Goal: Information Seeking & Learning: Learn about a topic

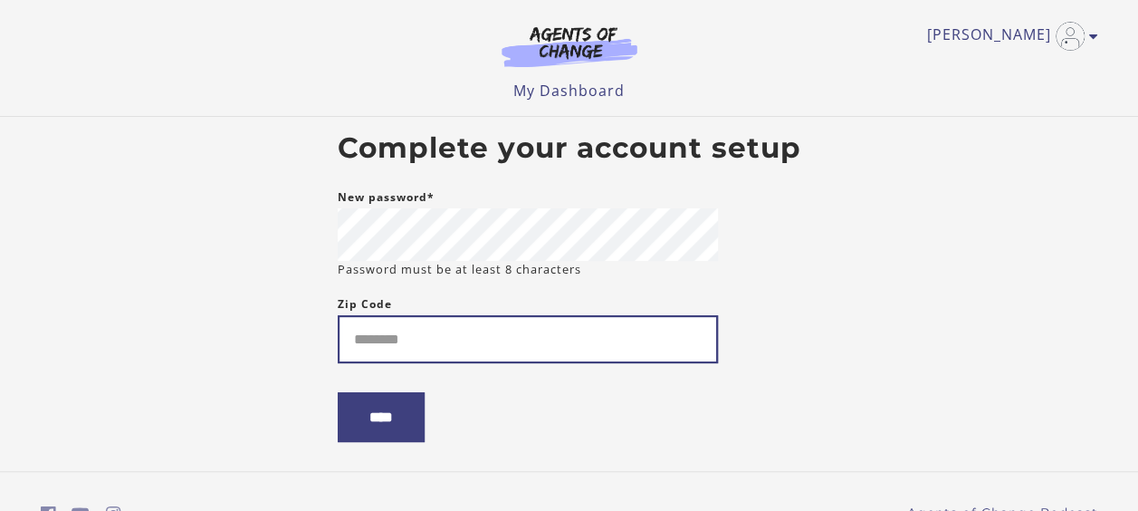
click at [491, 328] on input "Zip Code" at bounding box center [528, 339] width 380 height 48
type input "*****"
click at [338, 392] on input "****" at bounding box center [381, 417] width 87 height 50
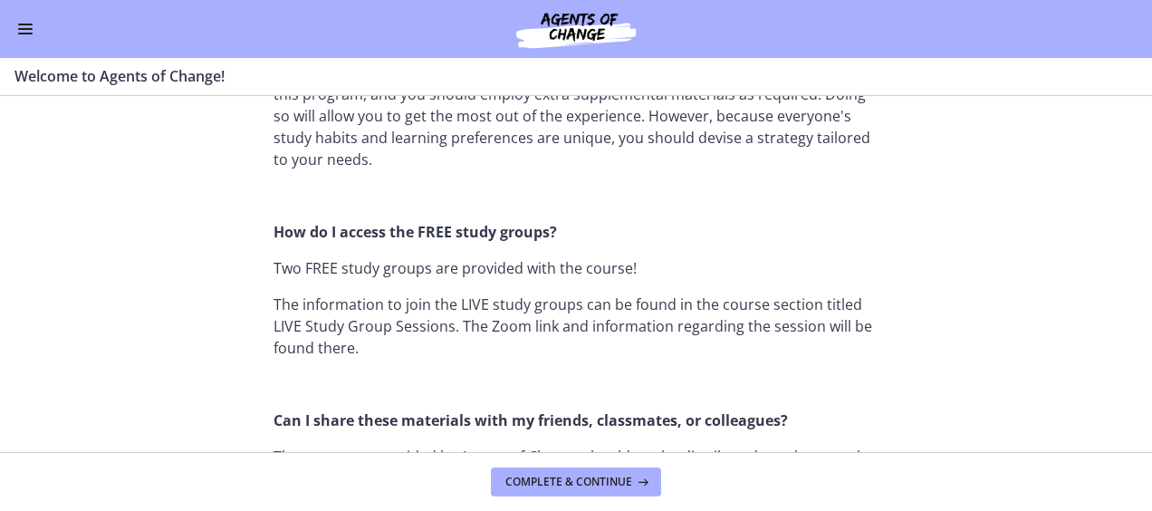
scroll to position [1303, 0]
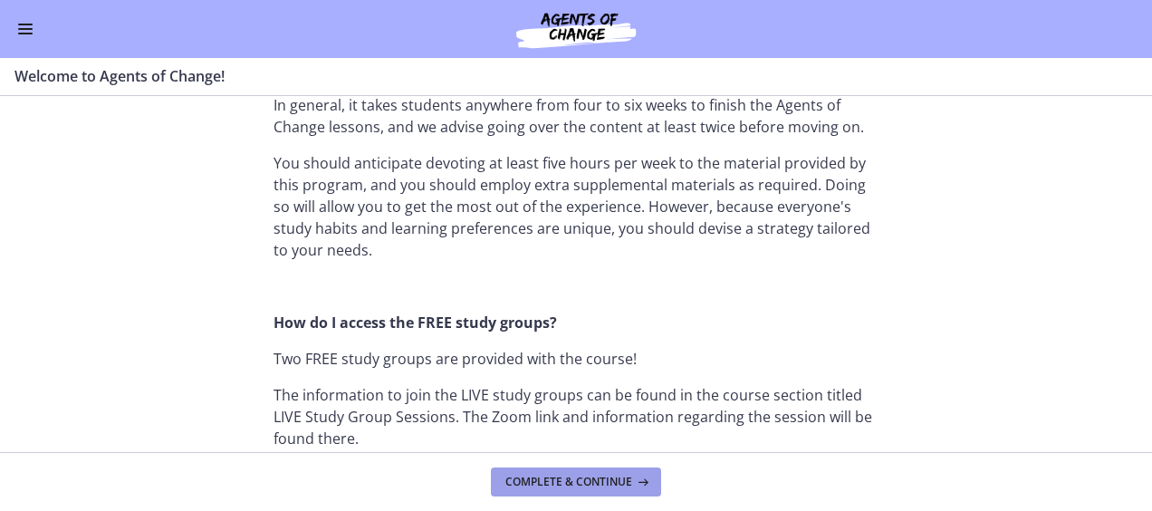
click at [527, 485] on span "Complete & continue" at bounding box center [568, 481] width 127 height 14
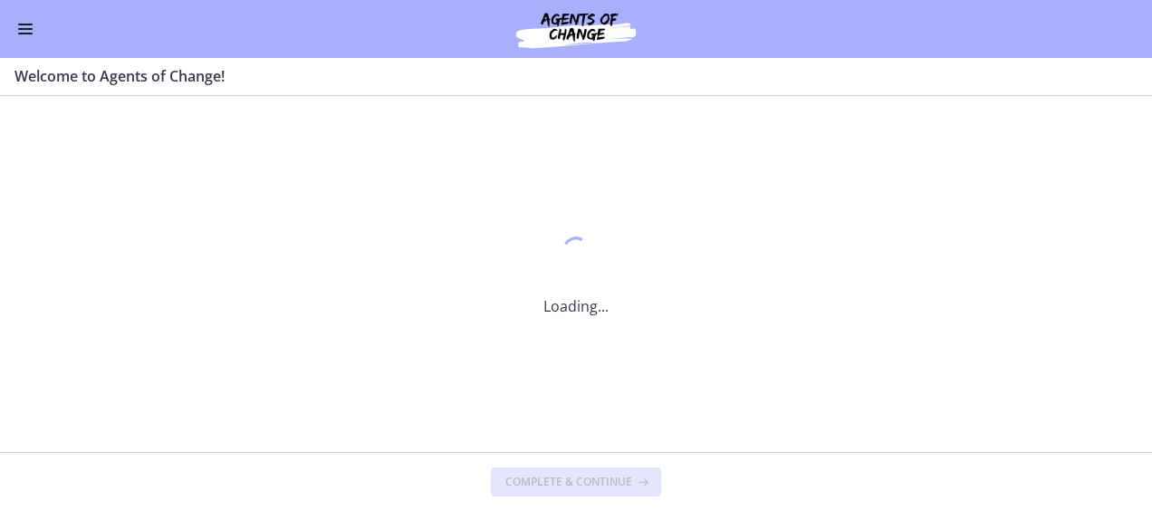
scroll to position [0, 0]
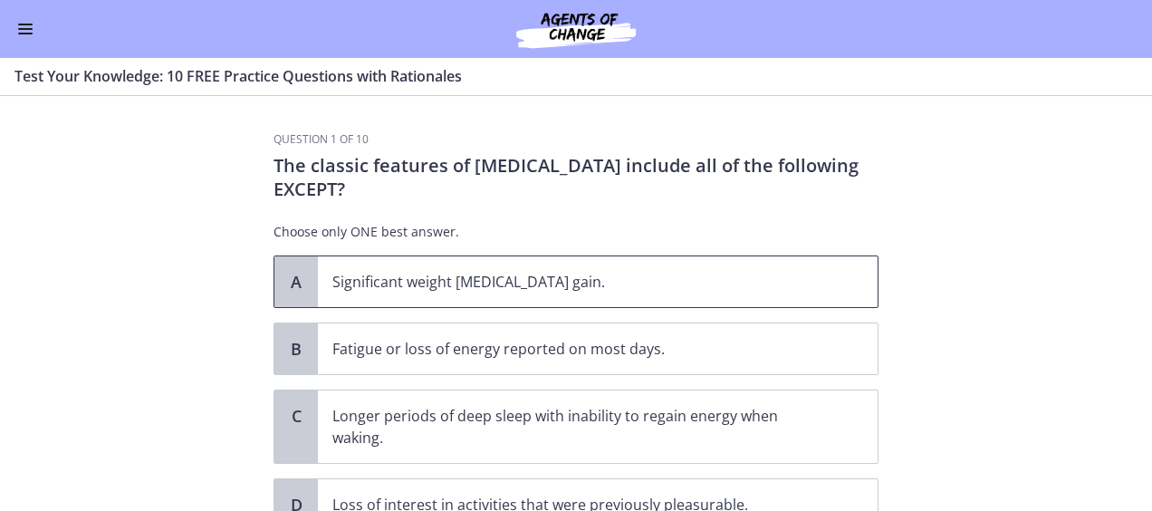
click at [426, 290] on p "Significant weight loss or weight gain." at bounding box center [579, 282] width 494 height 22
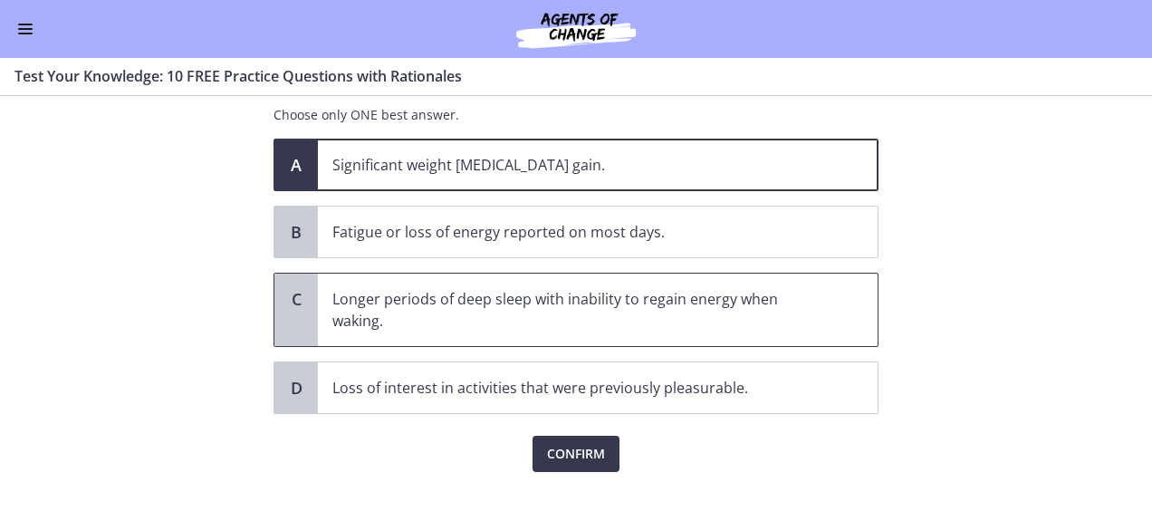
scroll to position [148, 0]
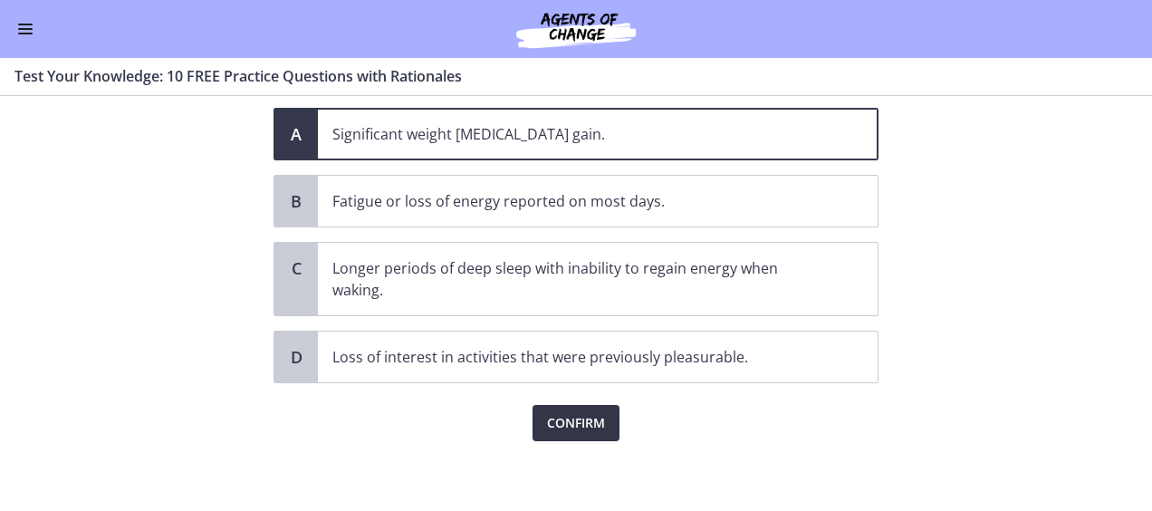
click at [555, 415] on span "Confirm" at bounding box center [576, 423] width 58 height 22
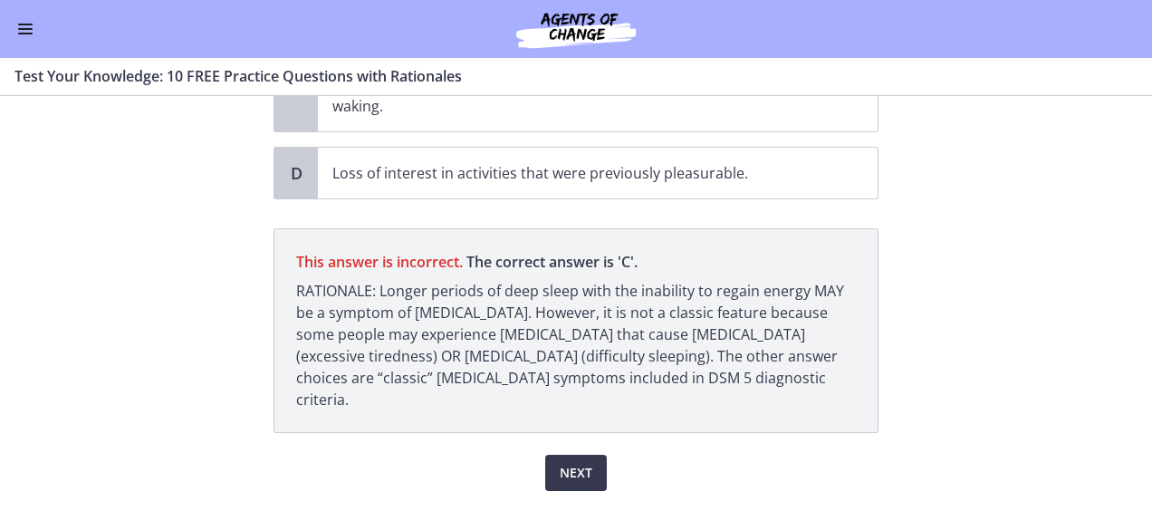
scroll to position [359, 0]
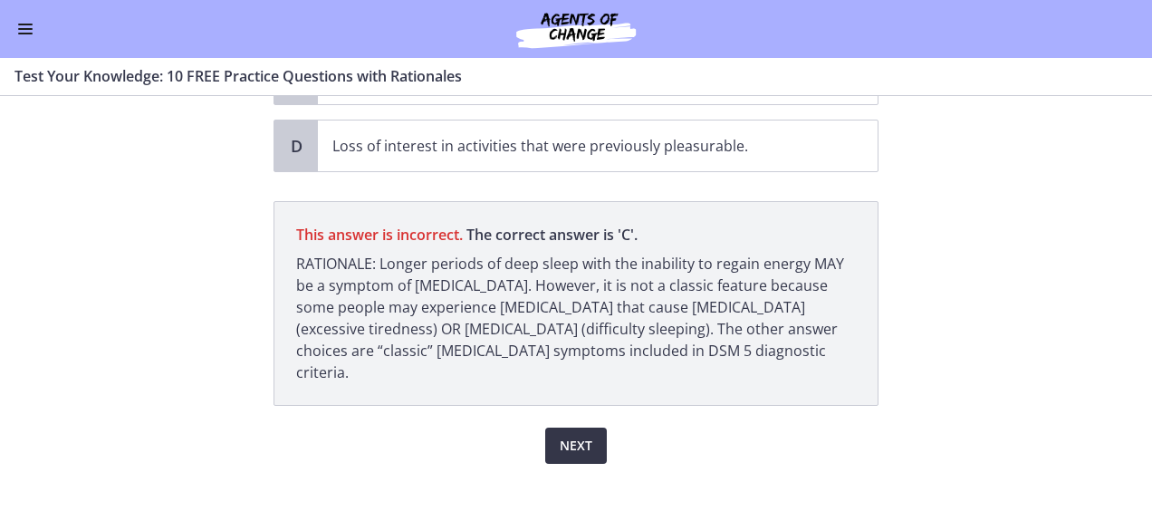
click at [560, 435] on span "Next" at bounding box center [576, 446] width 33 height 22
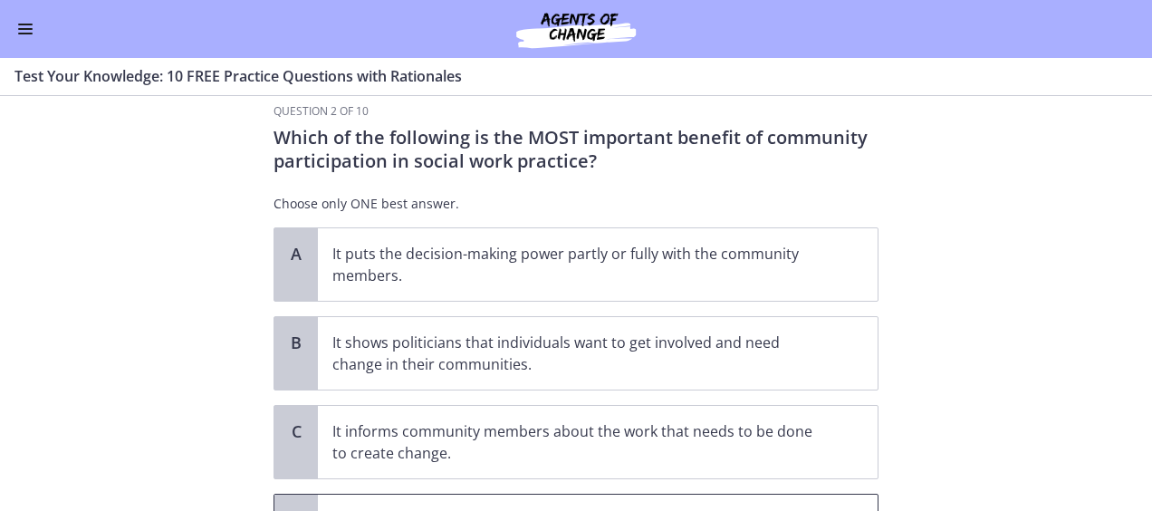
scroll to position [0, 0]
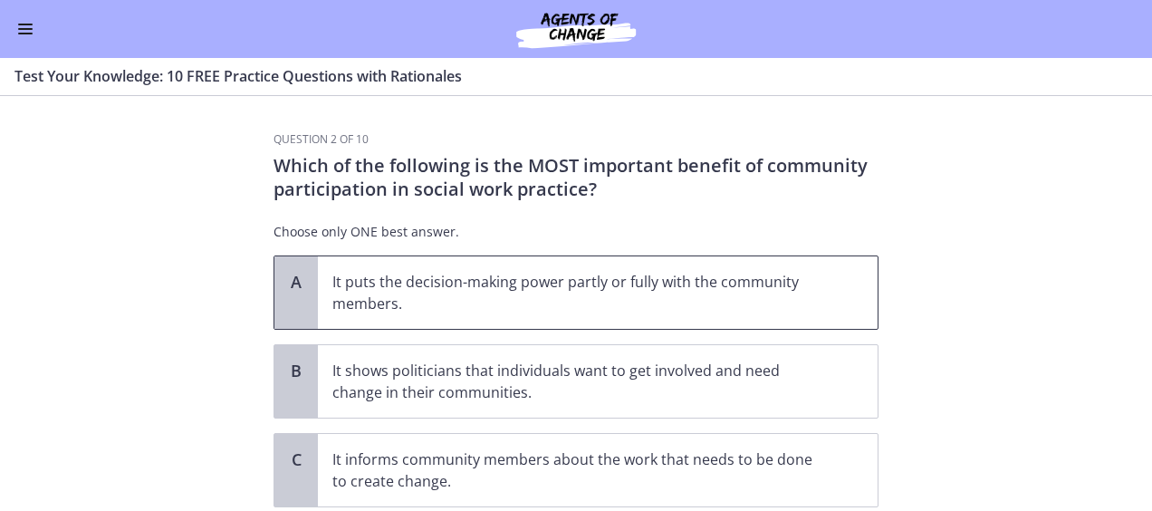
click at [609, 292] on p "It puts the decision-making power partly or fully with the community members." at bounding box center [579, 292] width 494 height 43
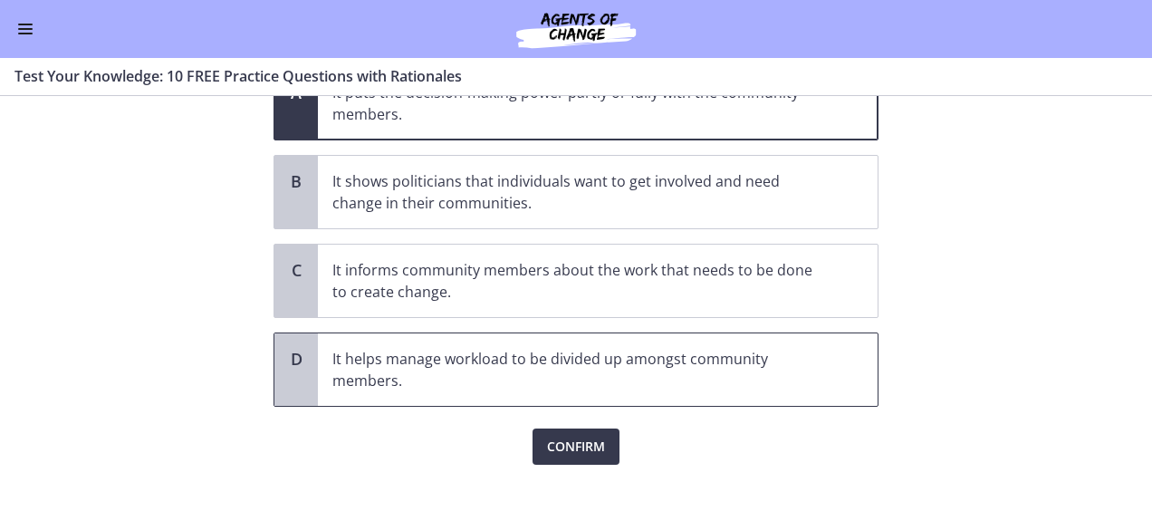
scroll to position [213, 0]
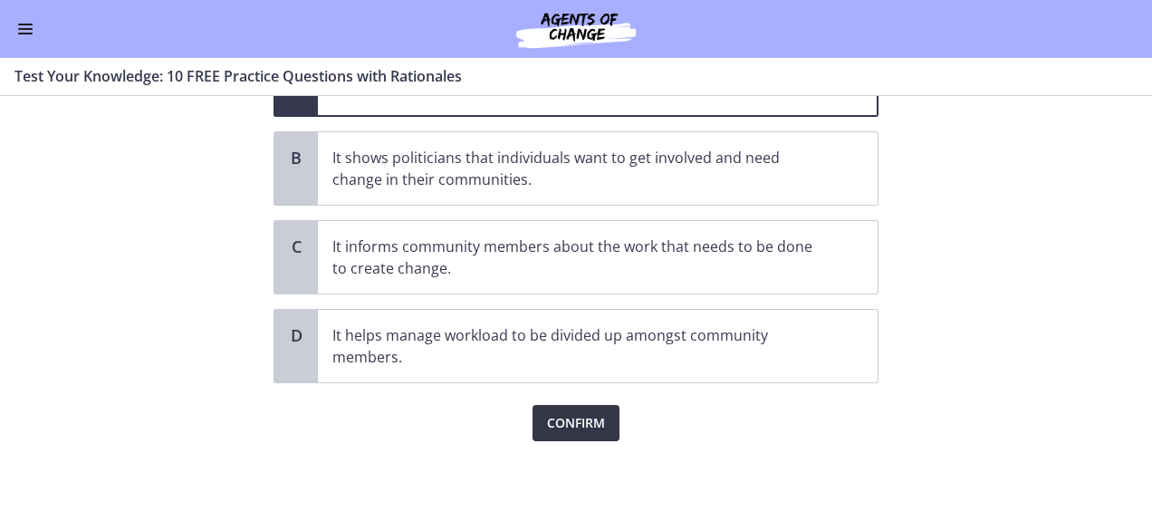
click at [563, 429] on span "Confirm" at bounding box center [576, 423] width 58 height 22
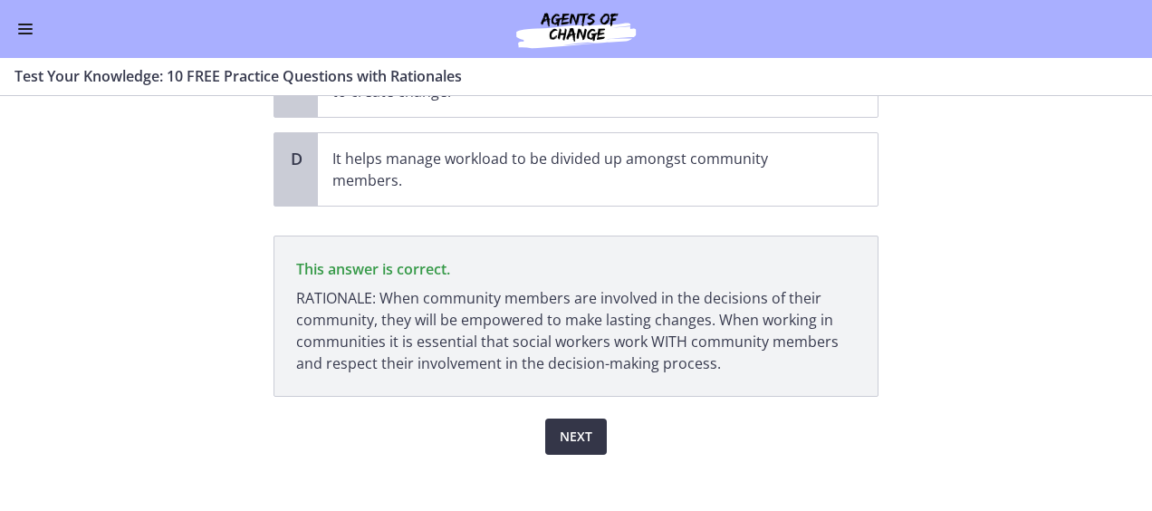
scroll to position [402, 0]
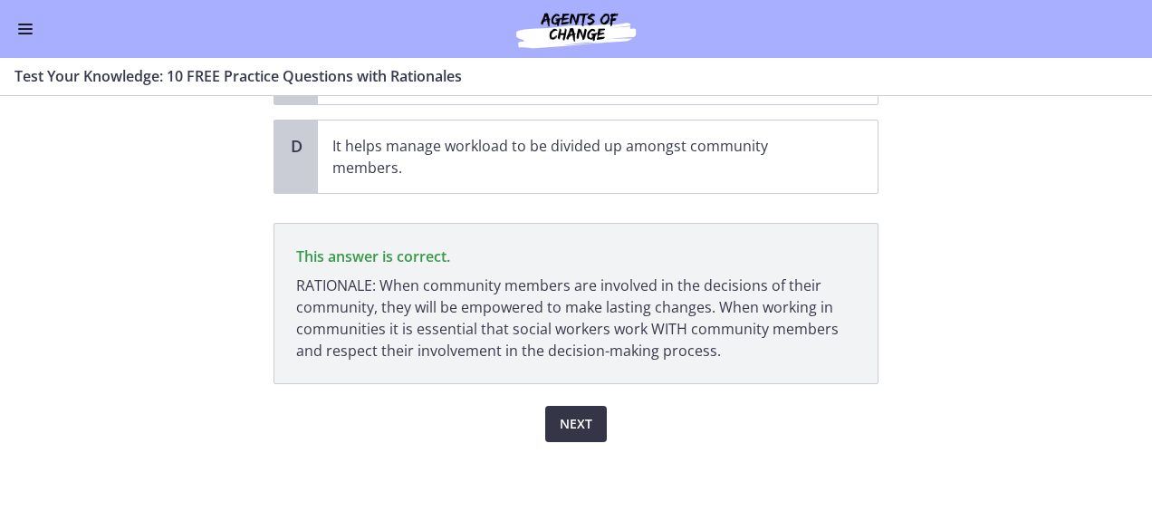
click at [549, 412] on button "Next" at bounding box center [576, 424] width 62 height 36
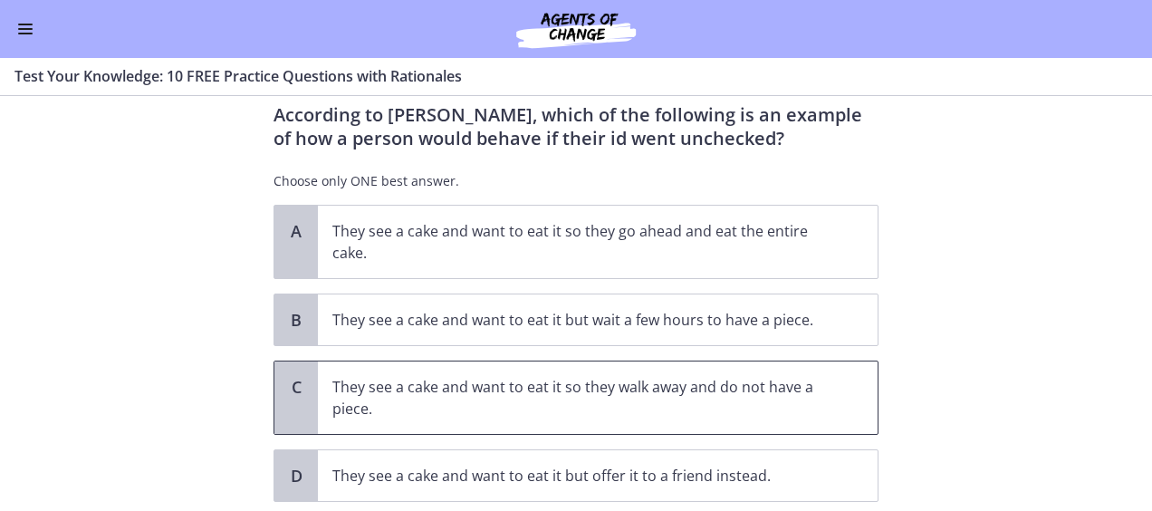
scroll to position [91, 0]
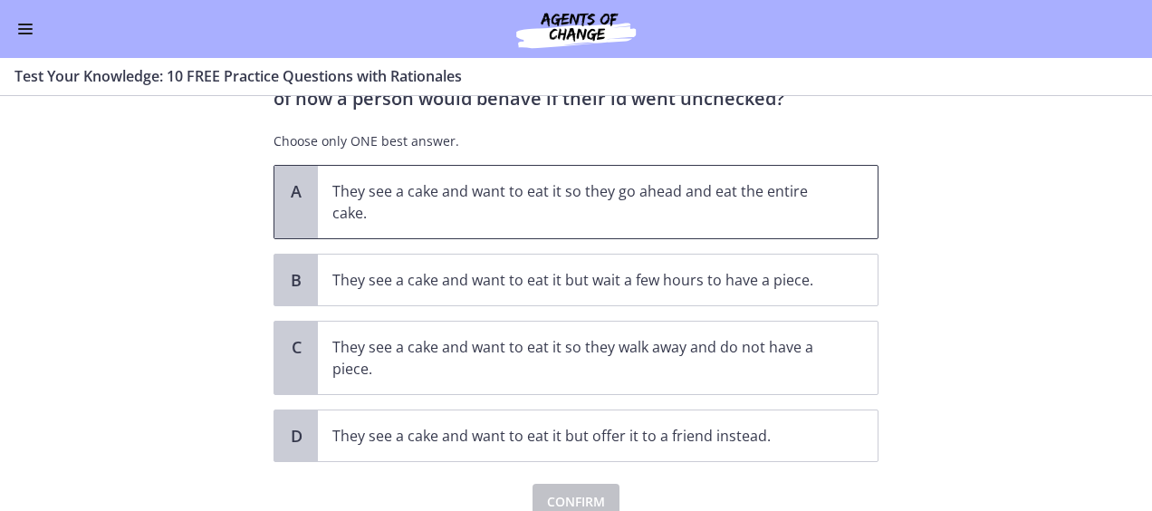
click at [732, 216] on p "They see a cake and want to eat it so they go ahead and eat the entire cake." at bounding box center [579, 201] width 494 height 43
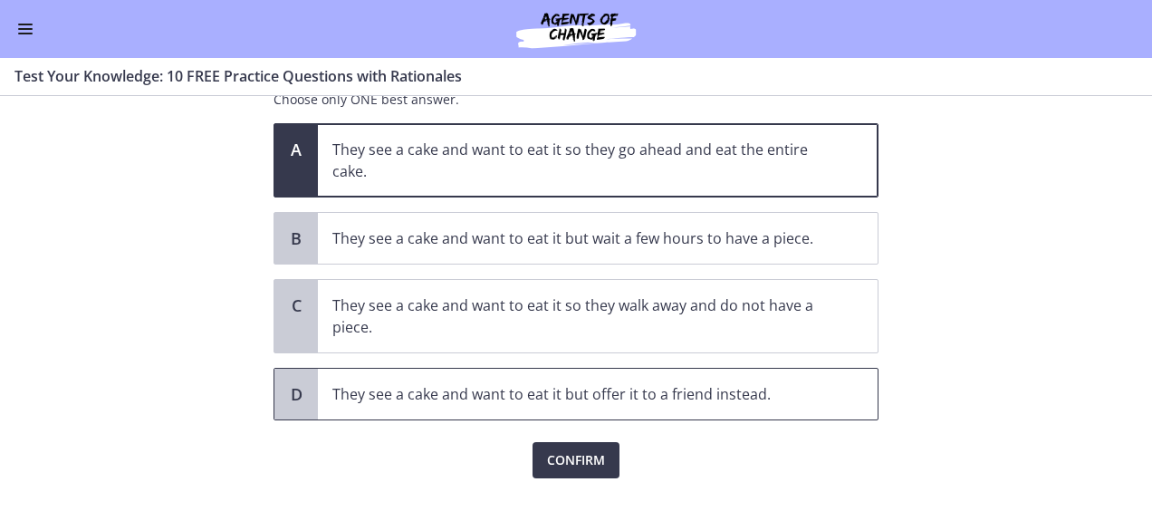
scroll to position [169, 0]
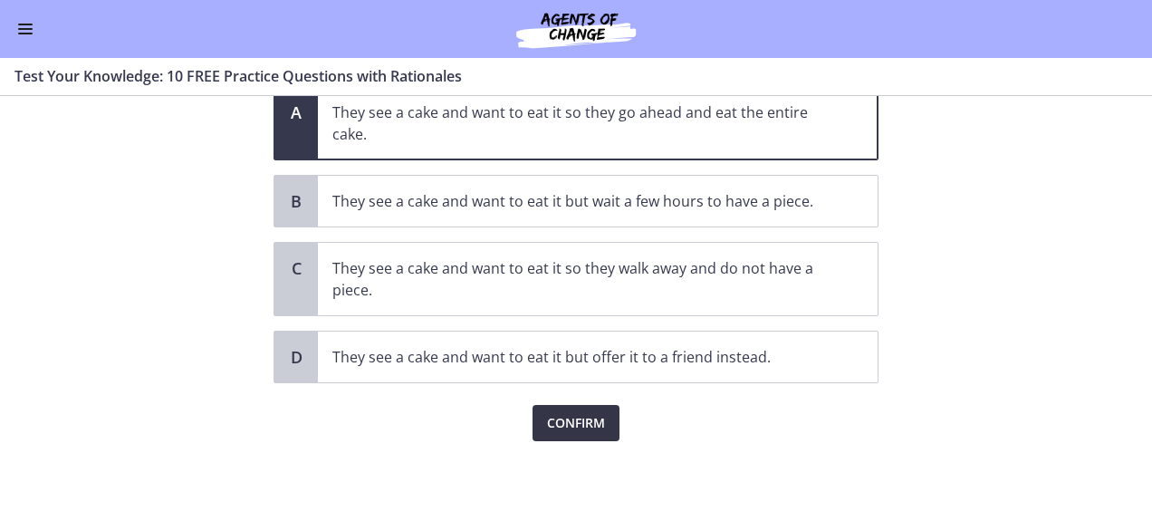
click at [594, 414] on span "Confirm" at bounding box center [576, 423] width 58 height 22
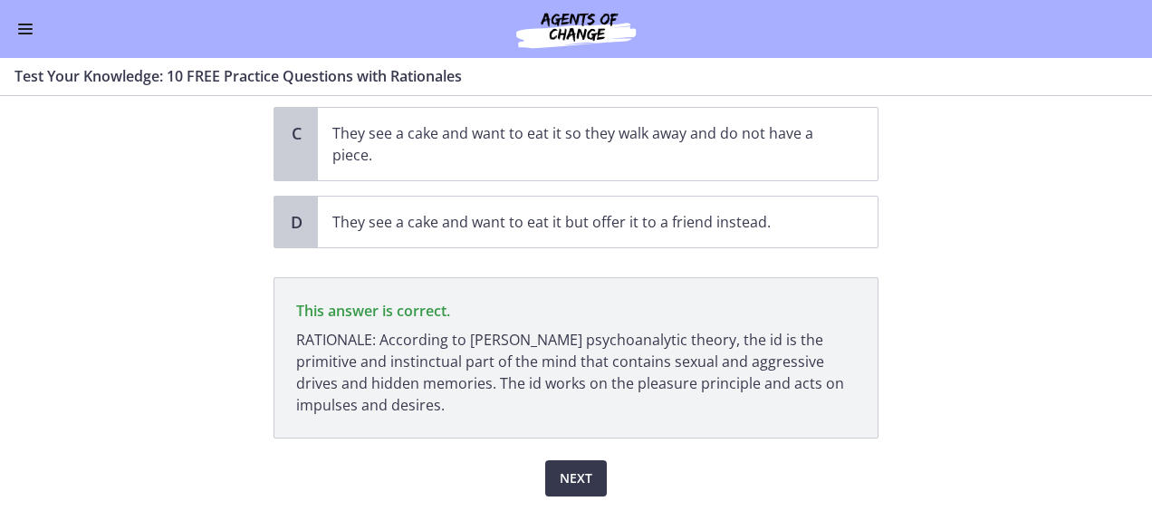
scroll to position [268, 0]
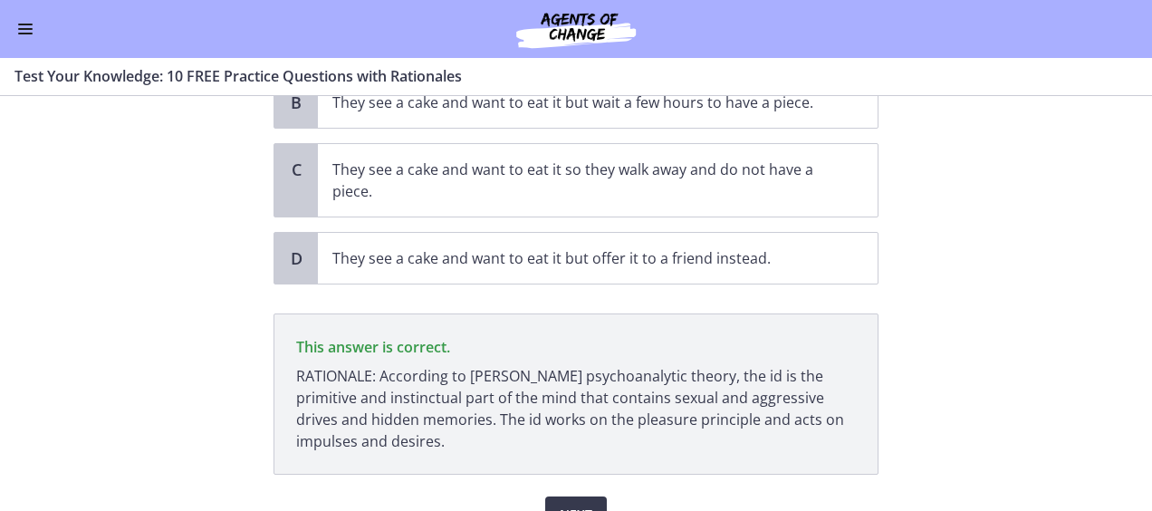
click at [541, 351] on span "This answer is correct." at bounding box center [576, 347] width 560 height 22
drag, startPoint x: 541, startPoint y: 351, endPoint x: 580, endPoint y: 344, distance: 38.7
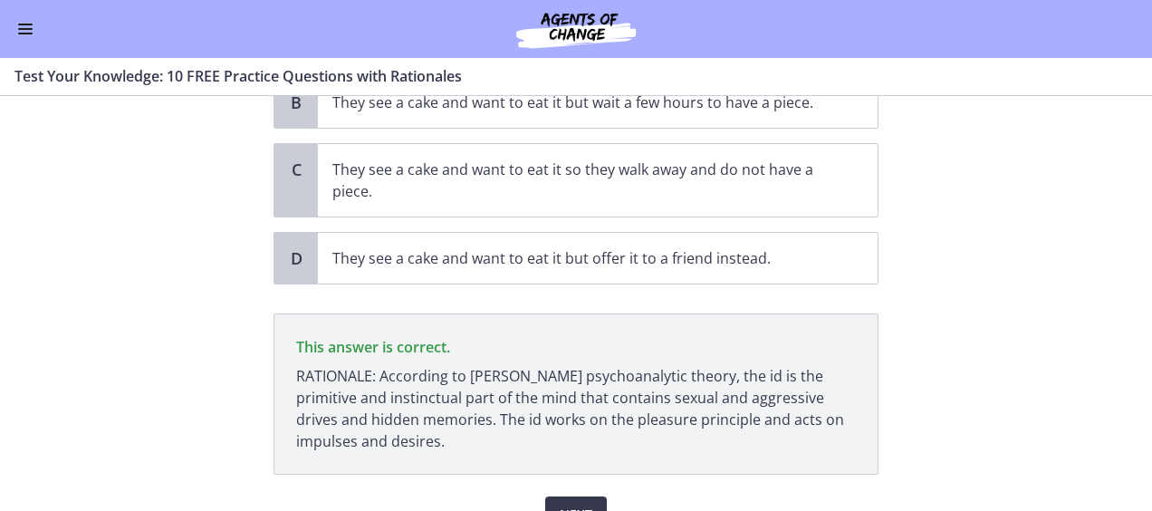
click at [580, 344] on span "This answer is correct." at bounding box center [576, 347] width 560 height 22
click at [621, 365] on p "RATIONALE: According to Freud’s psychoanalytic theory, the id is the primitive …" at bounding box center [576, 408] width 560 height 87
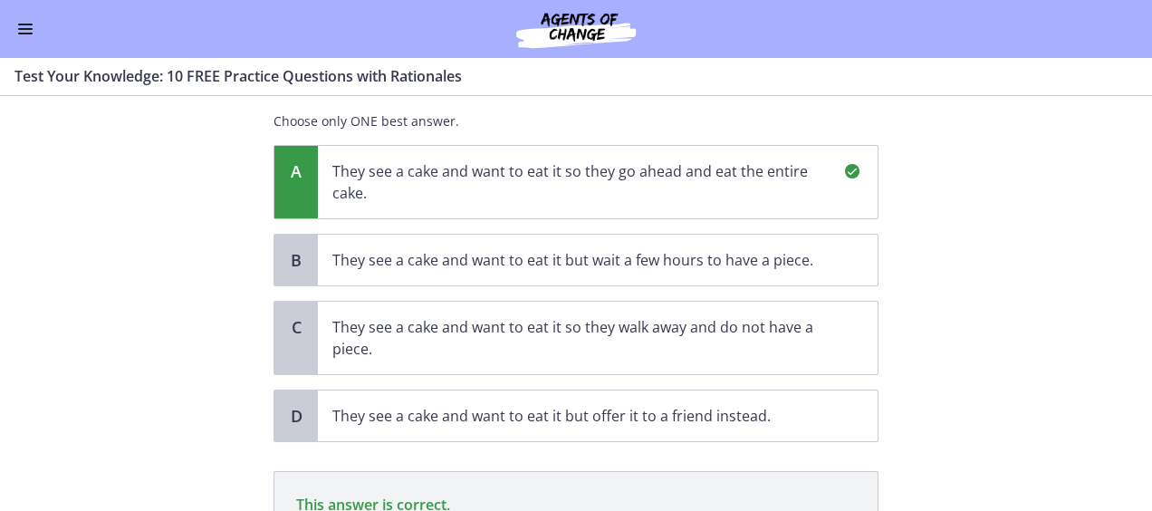
scroll to position [0, 0]
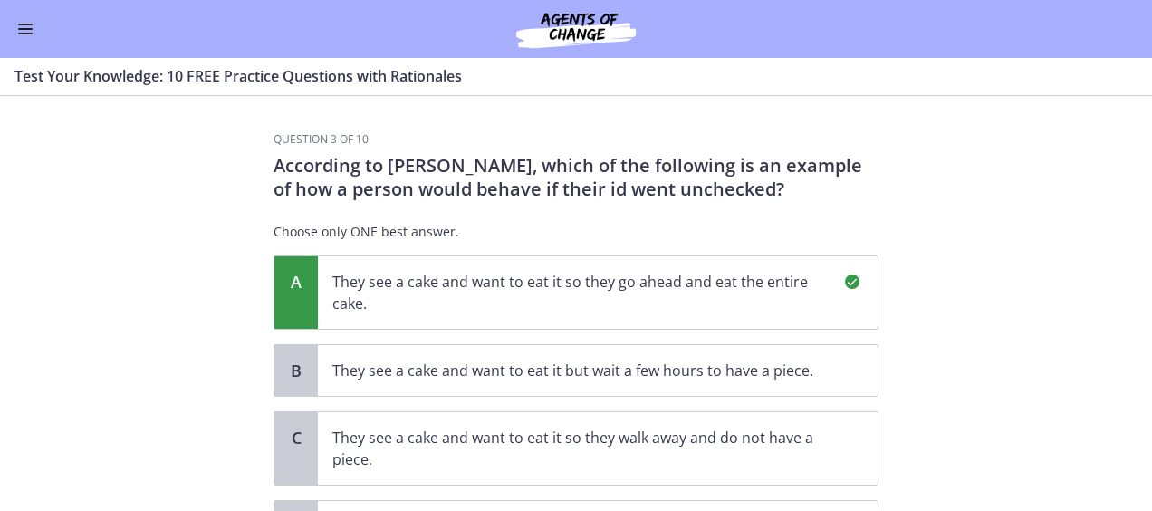
click at [855, 385] on span at bounding box center [852, 373] width 51 height 56
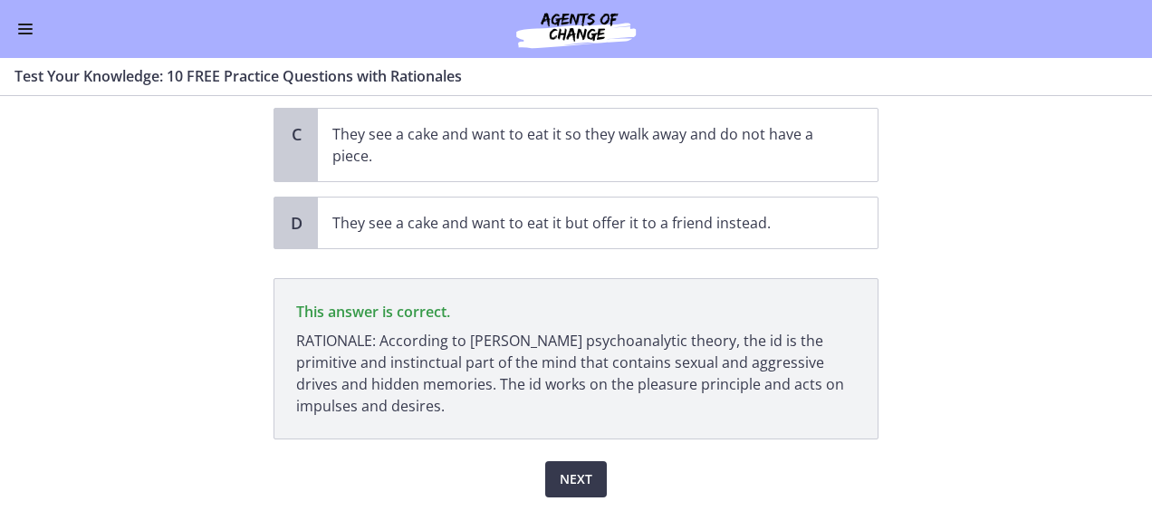
scroll to position [359, 0]
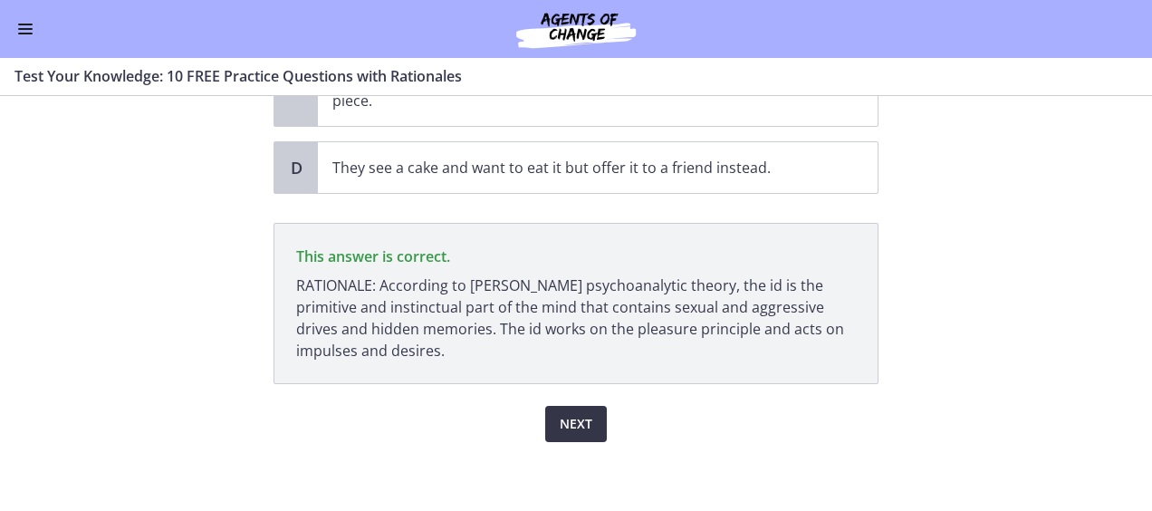
click at [572, 417] on span "Next" at bounding box center [576, 424] width 33 height 22
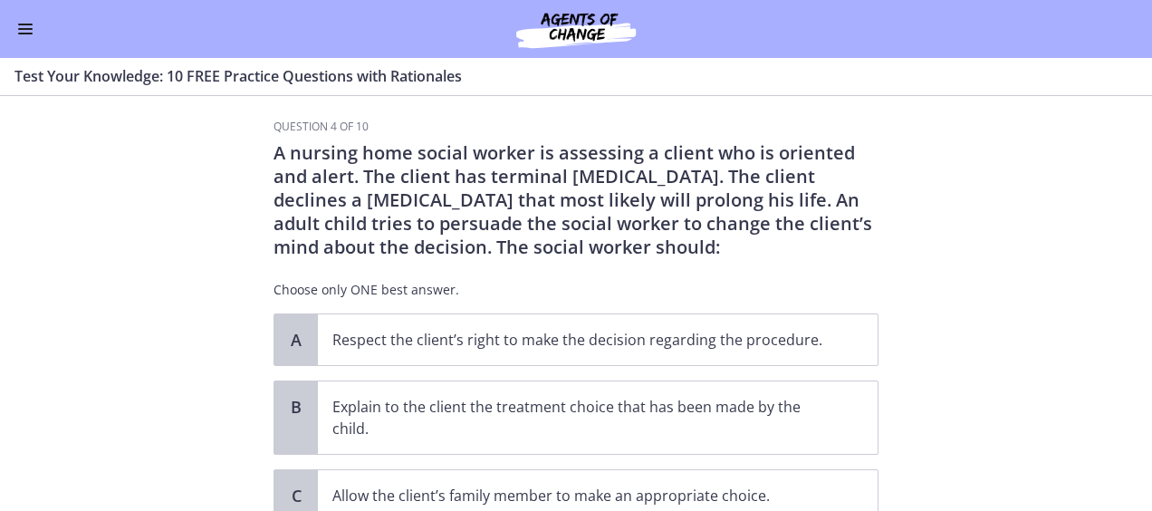
scroll to position [0, 0]
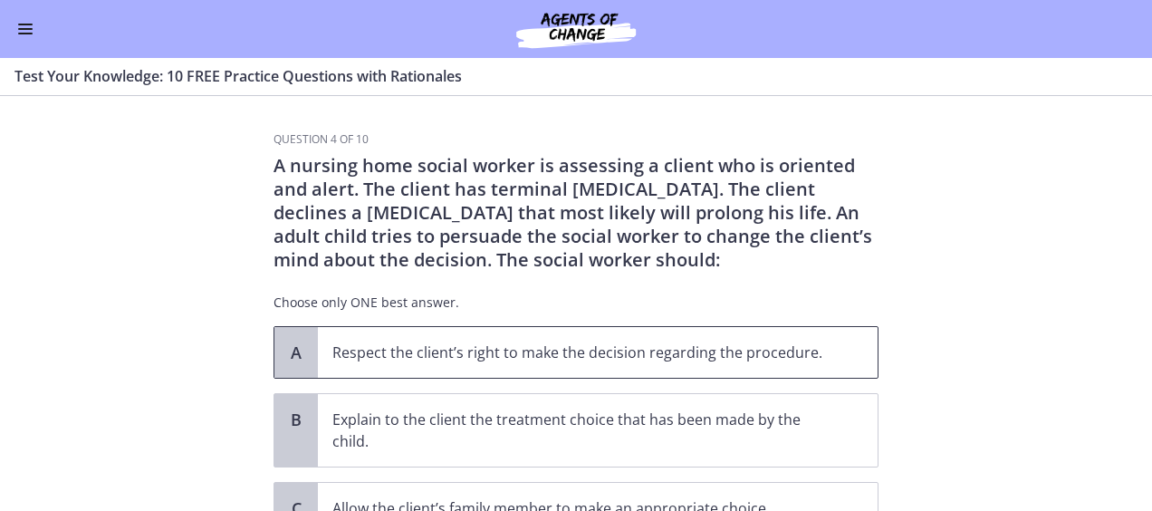
click at [833, 360] on span "Respect the client’s right to make the decision regarding the procedure." at bounding box center [598, 352] width 560 height 51
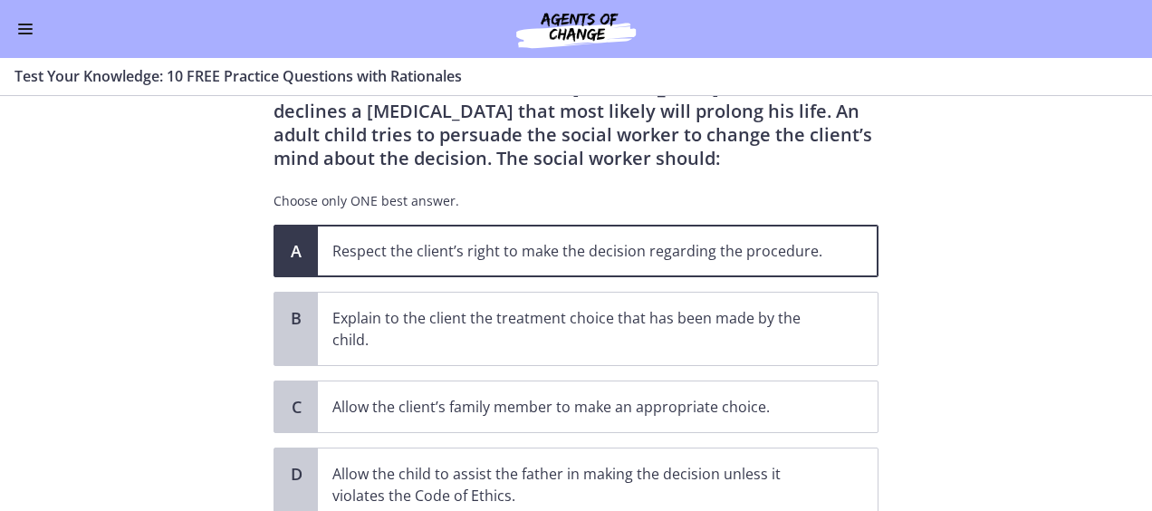
scroll to position [240, 0]
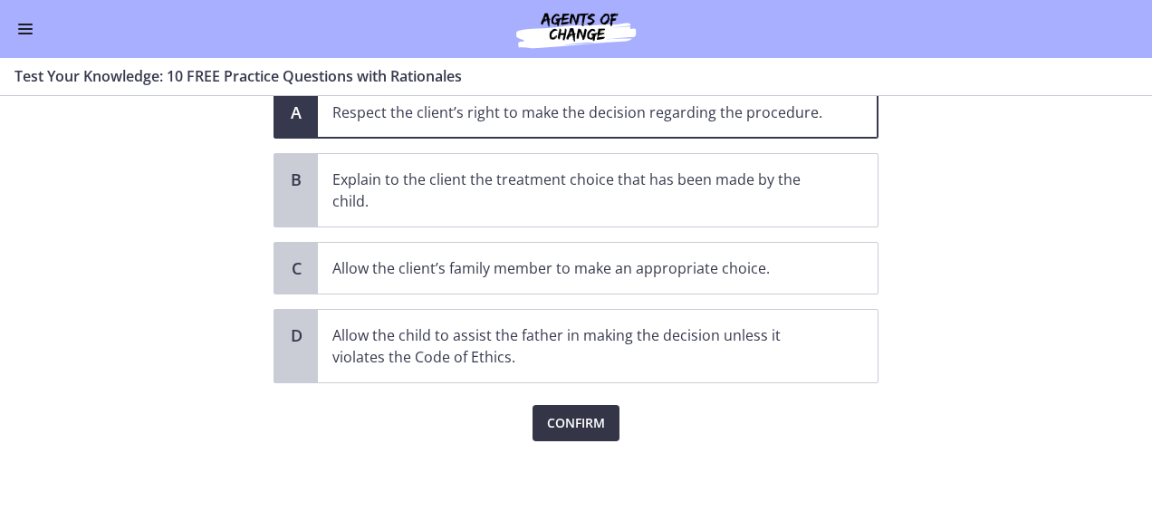
click at [558, 421] on span "Confirm" at bounding box center [576, 423] width 58 height 22
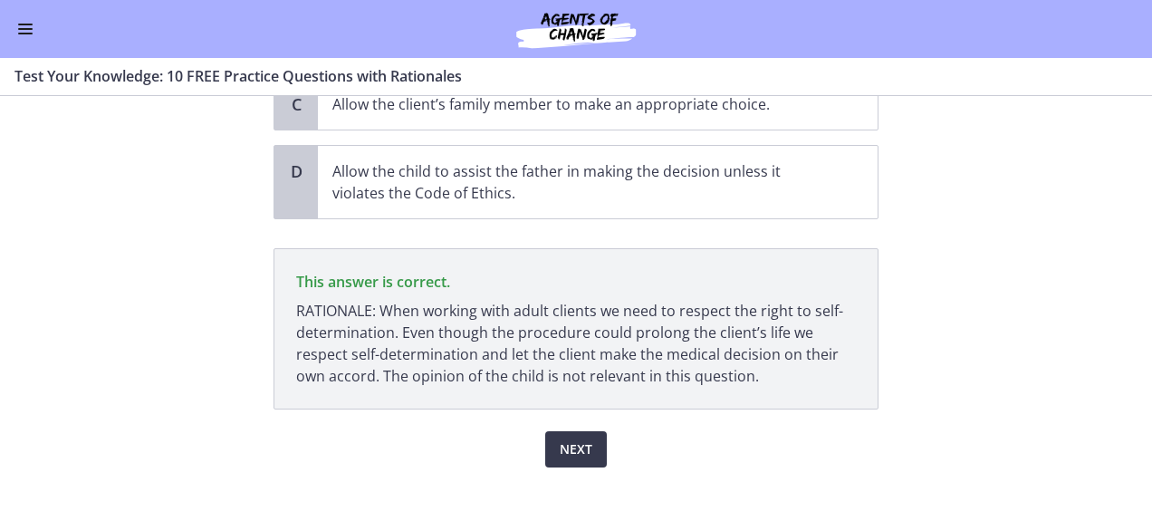
scroll to position [429, 0]
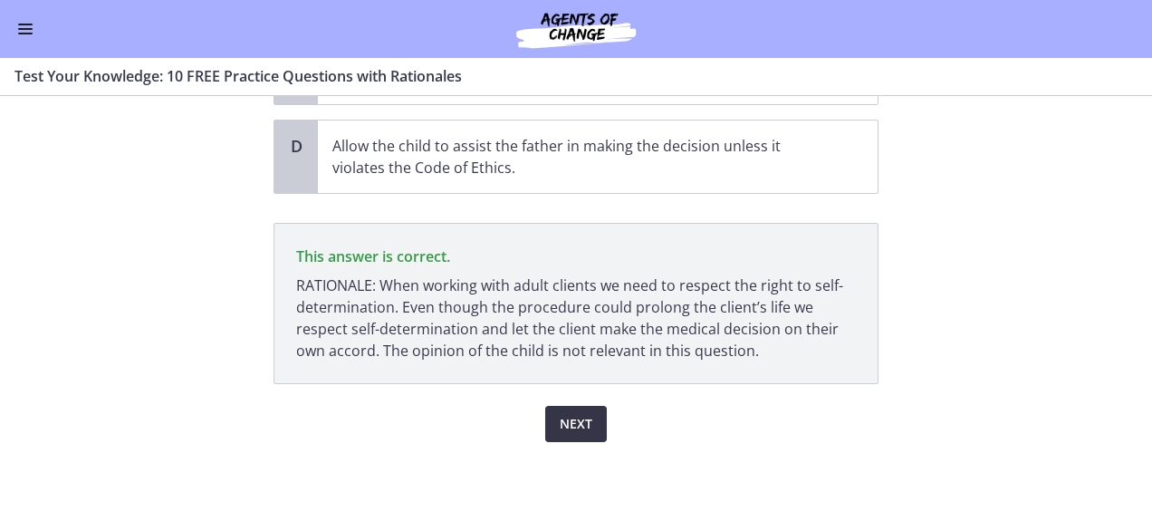
click at [575, 415] on span "Next" at bounding box center [576, 424] width 33 height 22
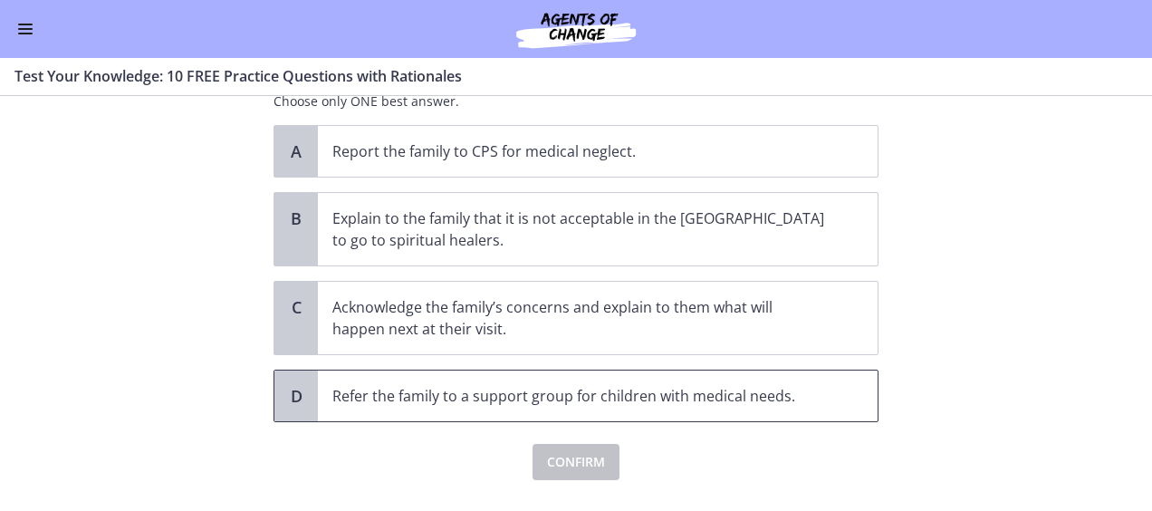
scroll to position [181, 0]
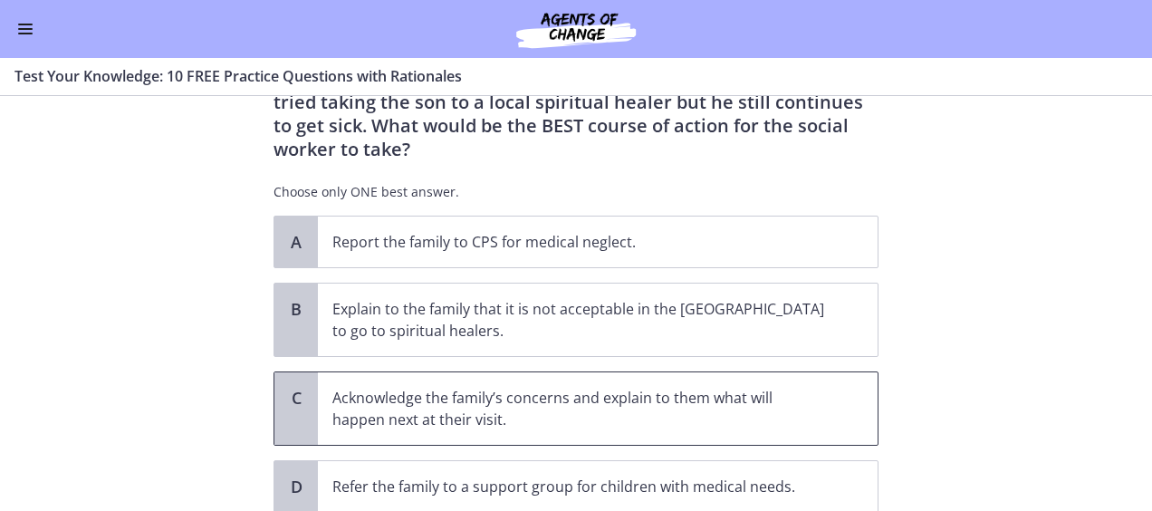
click at [751, 387] on p "Acknowledge the family’s concerns and explain to them what will happen next at …" at bounding box center [579, 408] width 494 height 43
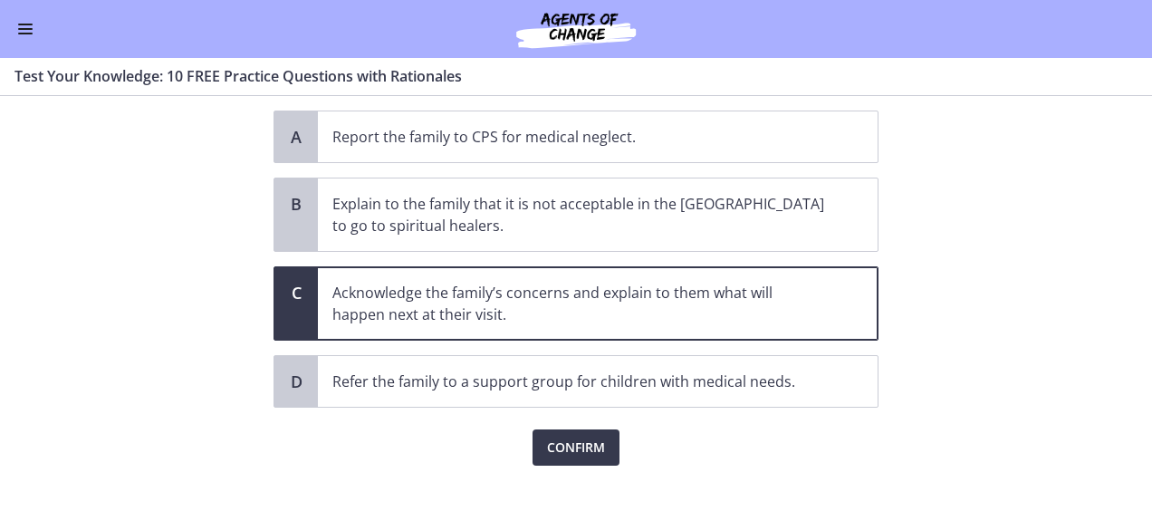
scroll to position [287, 0]
click at [582, 436] on span "Confirm" at bounding box center [576, 447] width 58 height 22
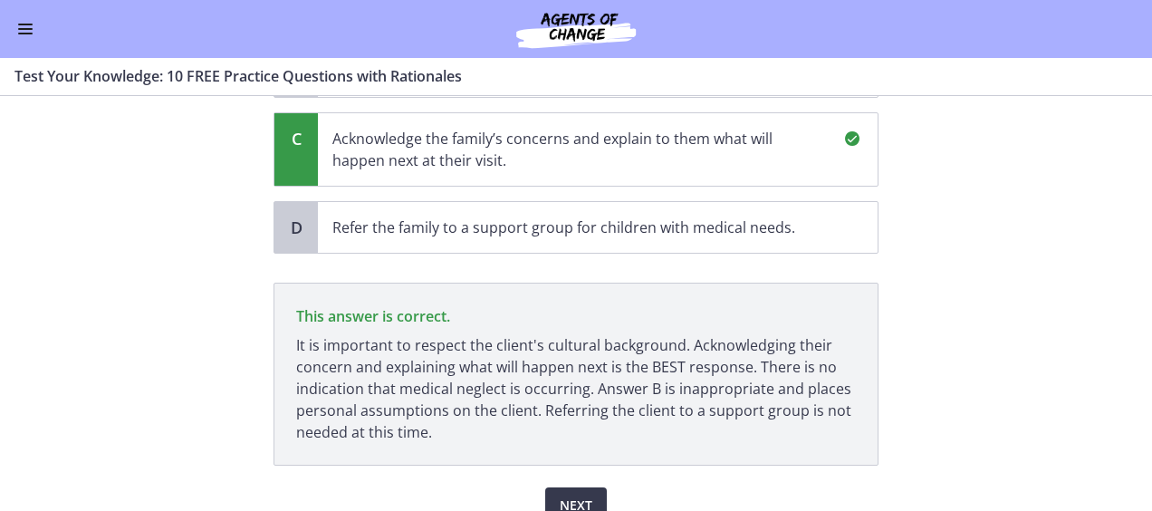
scroll to position [498, 0]
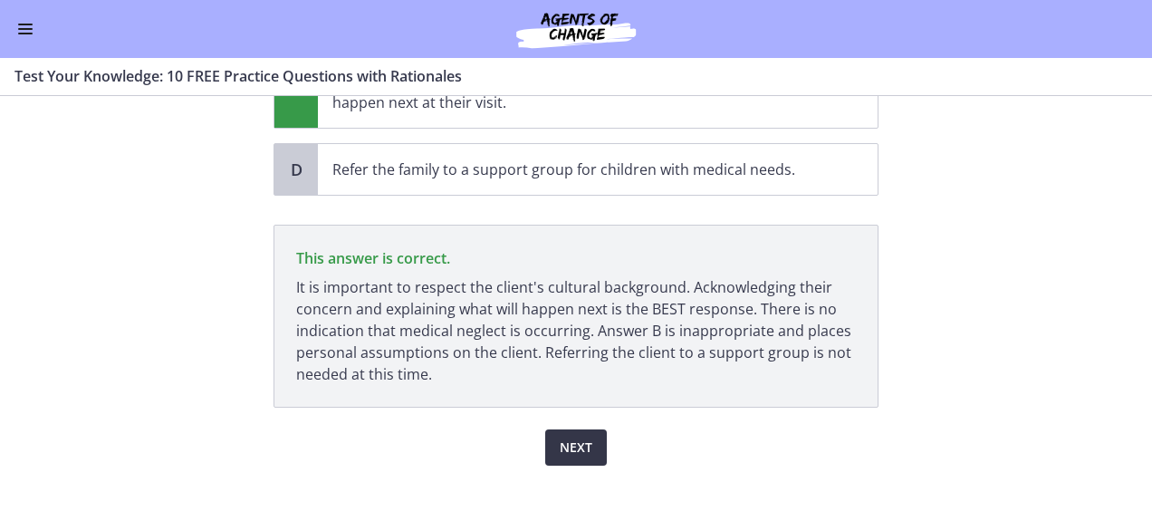
click at [574, 429] on button "Next" at bounding box center [576, 447] width 62 height 36
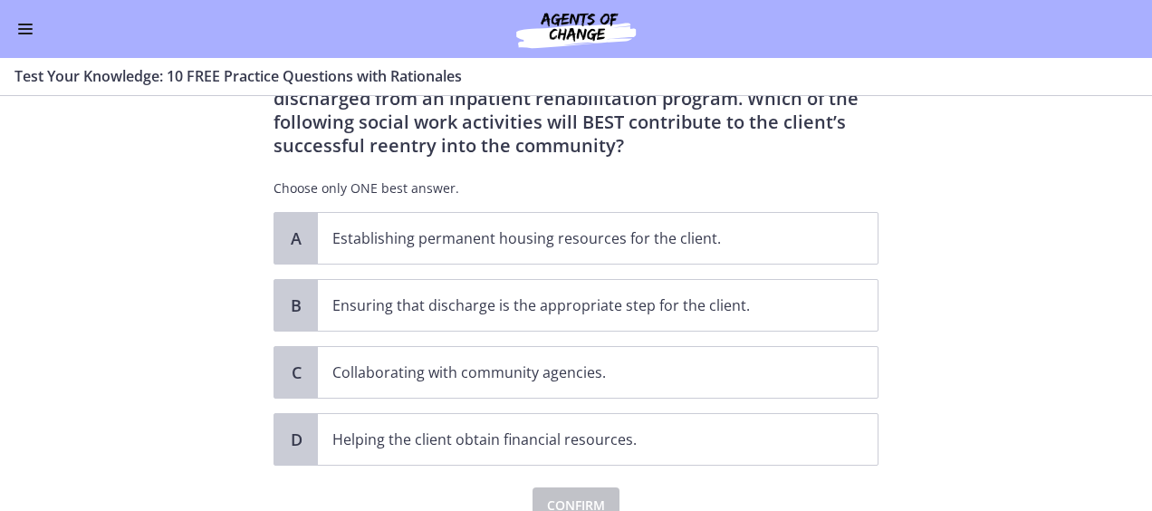
scroll to position [0, 0]
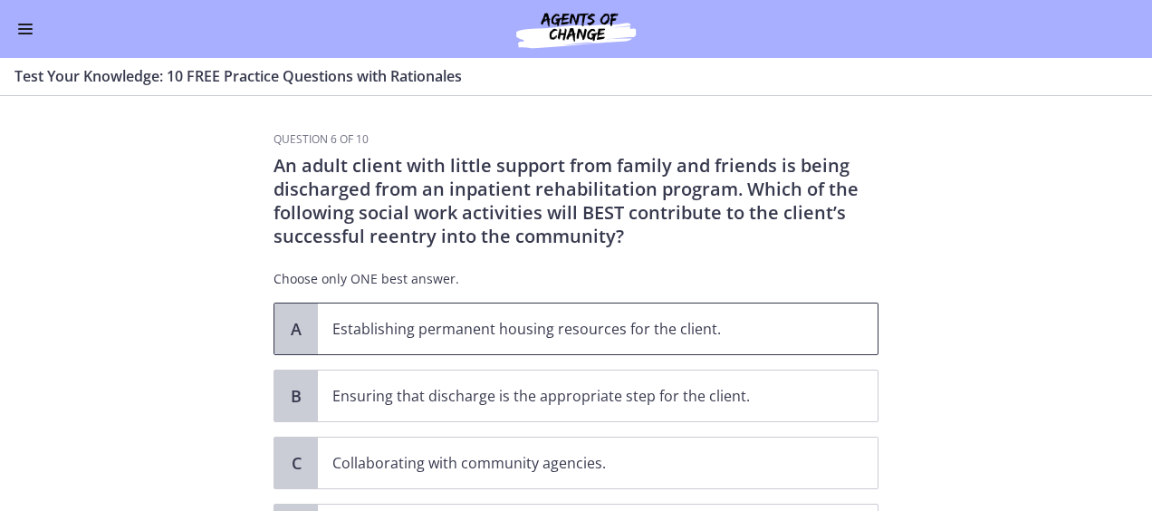
click at [744, 340] on span "Establishing permanent housing resources for the client." at bounding box center [598, 328] width 560 height 51
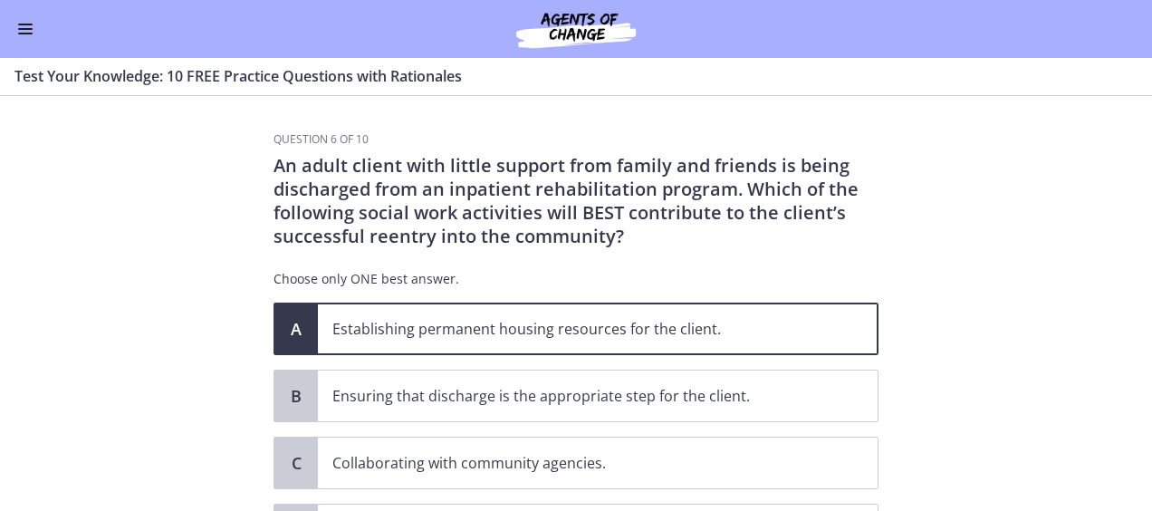
scroll to position [173, 0]
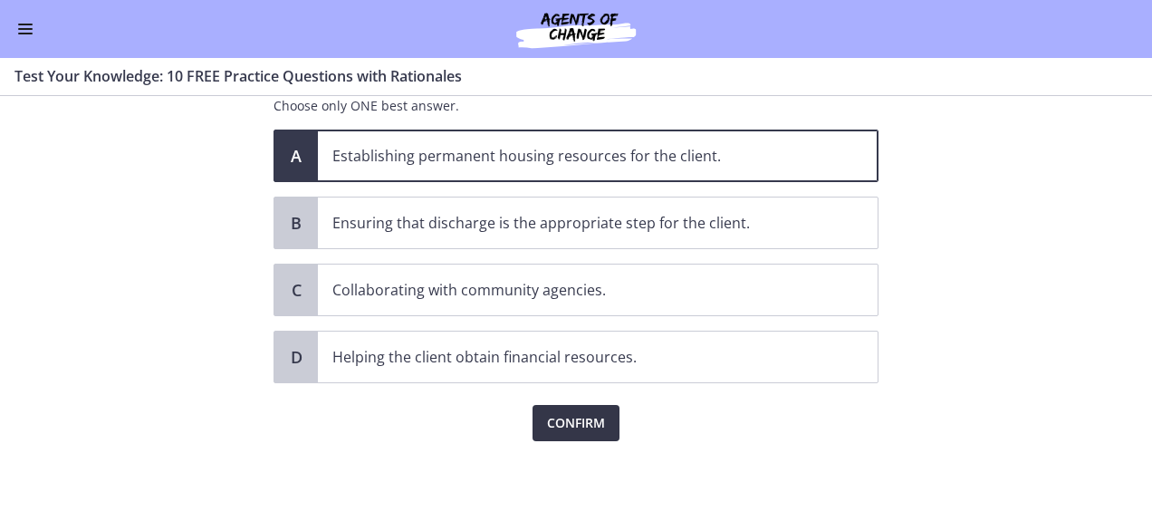
click at [547, 427] on span "Confirm" at bounding box center [576, 423] width 58 height 22
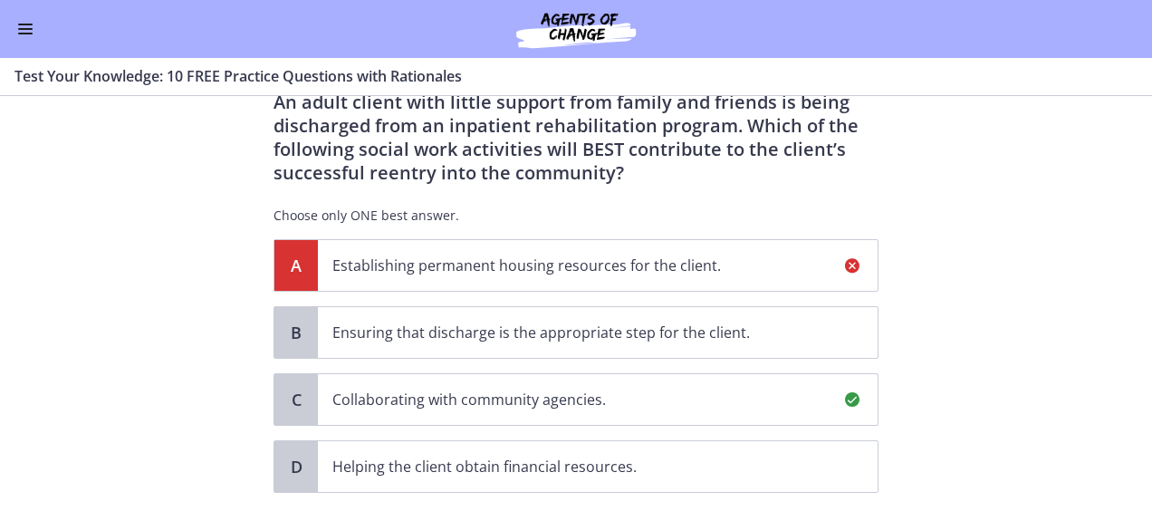
scroll to position [22, 0]
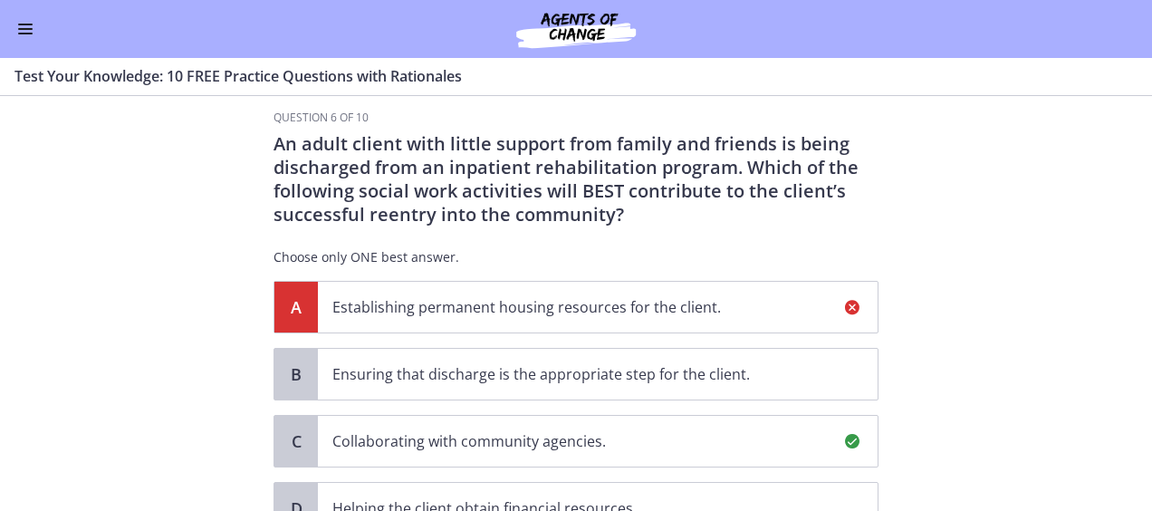
click at [842, 302] on icon at bounding box center [852, 307] width 22 height 22
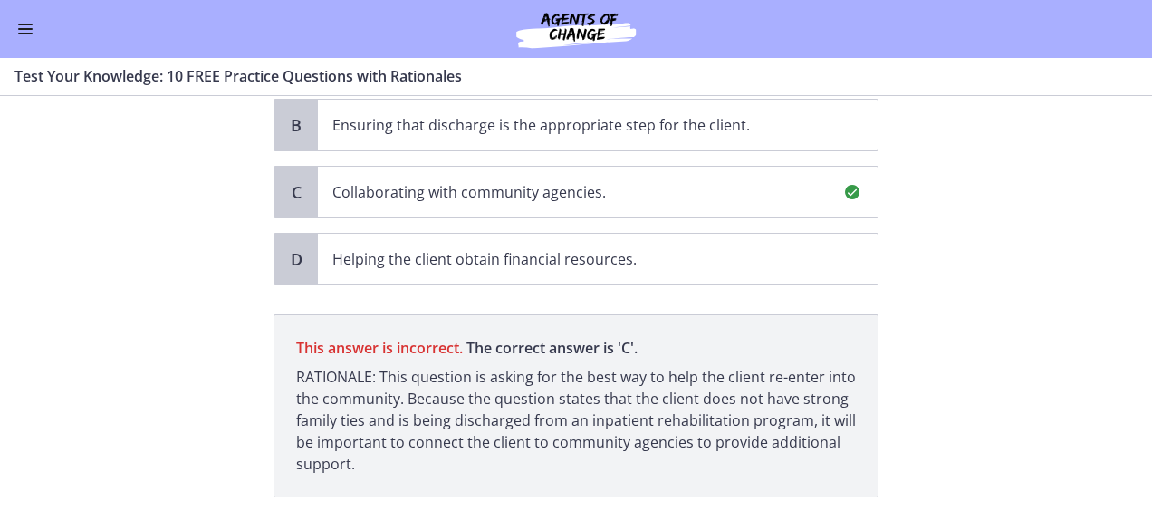
scroll to position [293, 0]
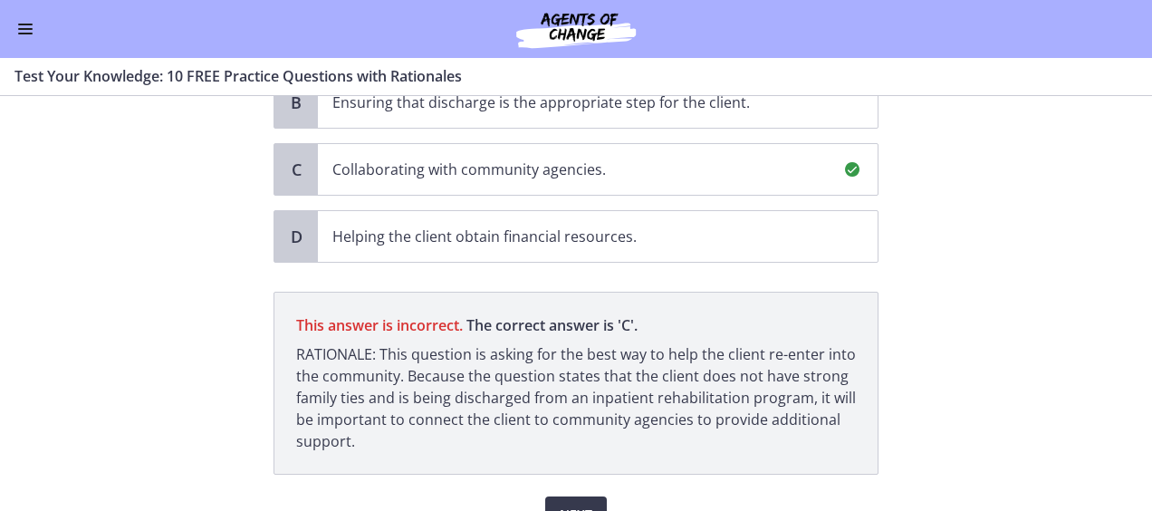
click at [583, 489] on div "Next" at bounding box center [575, 503] width 605 height 58
click at [585, 502] on button "Next" at bounding box center [576, 514] width 62 height 36
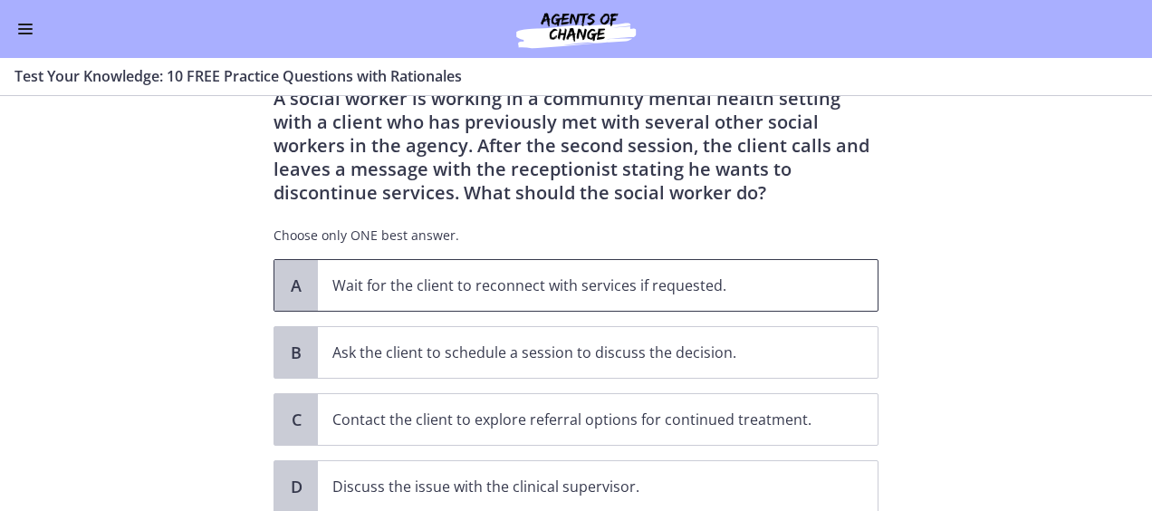
scroll to position [91, 0]
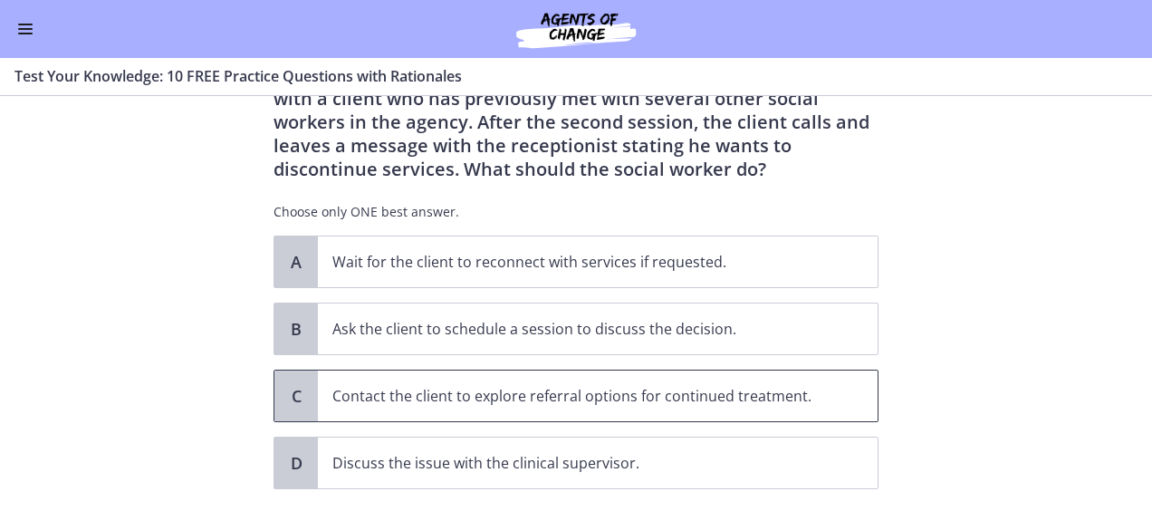
click at [695, 395] on p "Contact the client to explore referral options for continued treatment." at bounding box center [579, 396] width 494 height 22
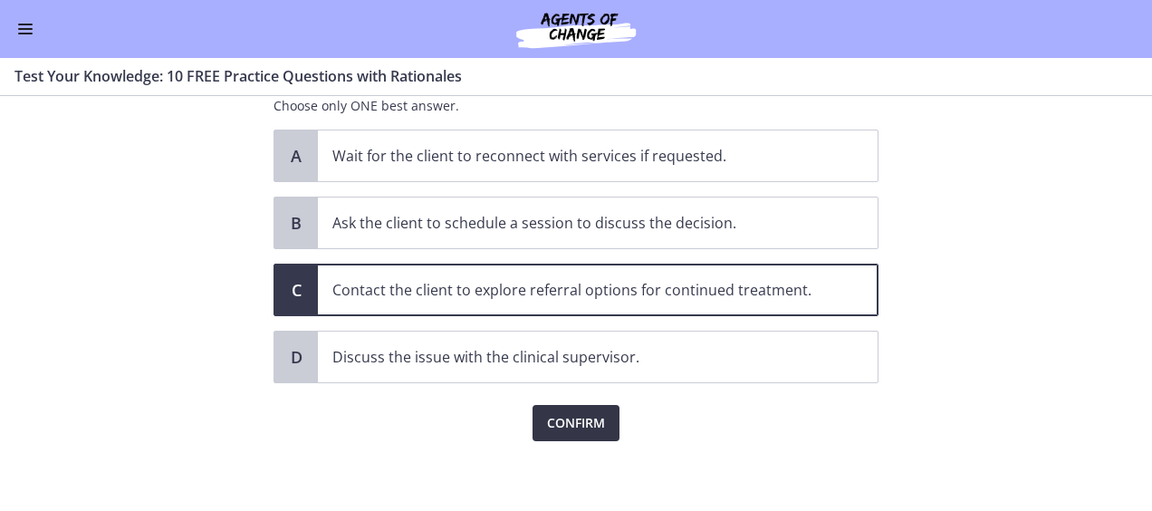
click at [603, 417] on button "Confirm" at bounding box center [575, 423] width 87 height 36
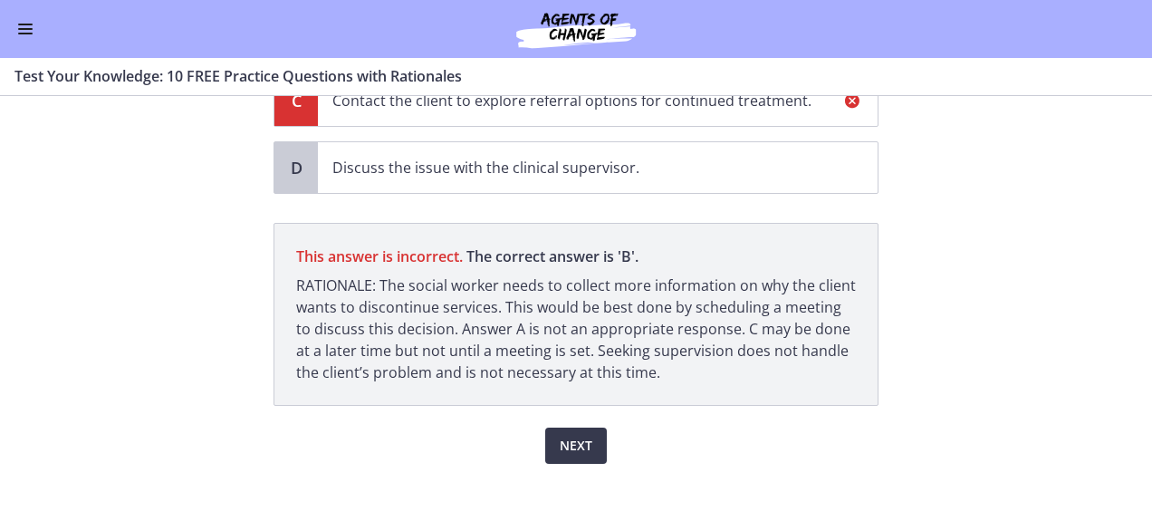
scroll to position [407, 0]
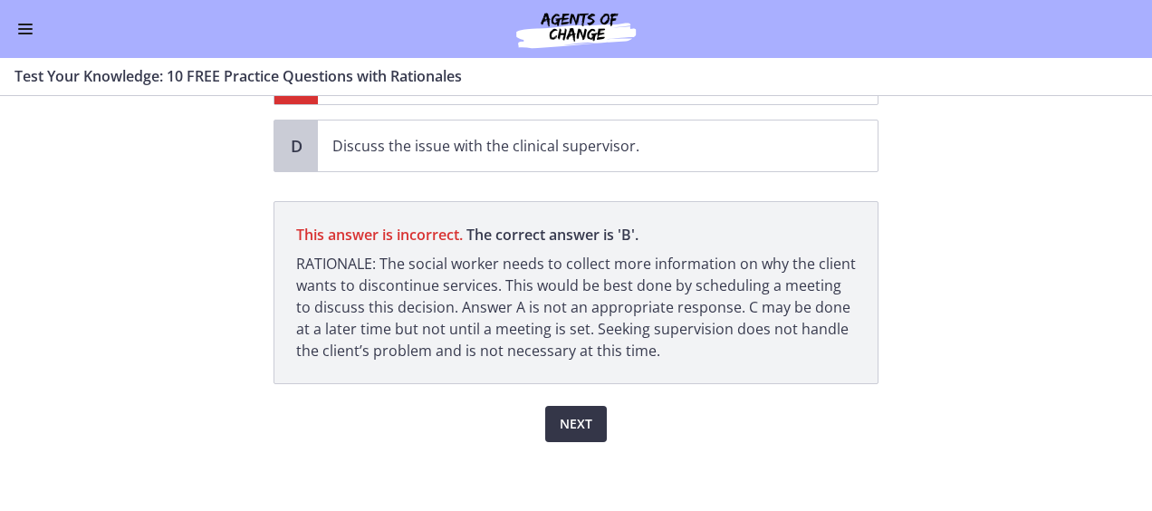
click at [574, 413] on span "Next" at bounding box center [576, 424] width 33 height 22
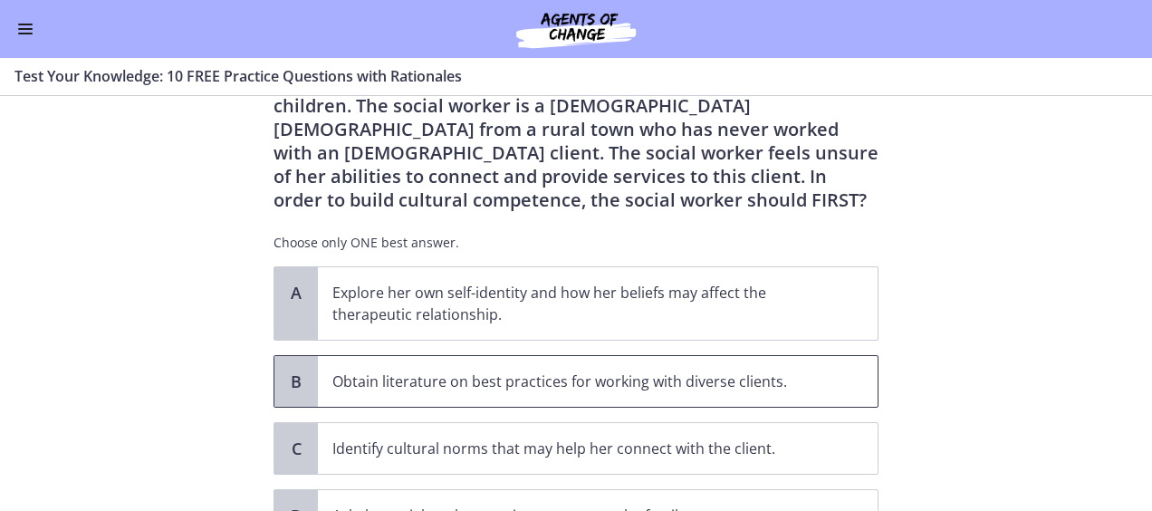
scroll to position [91, 0]
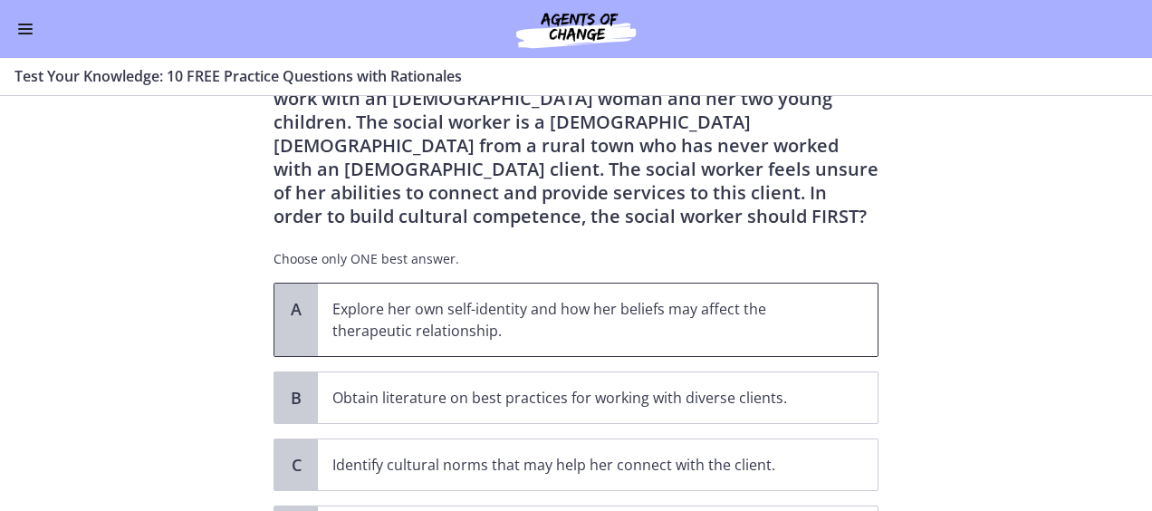
click at [818, 329] on p "Explore her own self-identity and how her beliefs may affect the therapeutic re…" at bounding box center [579, 319] width 494 height 43
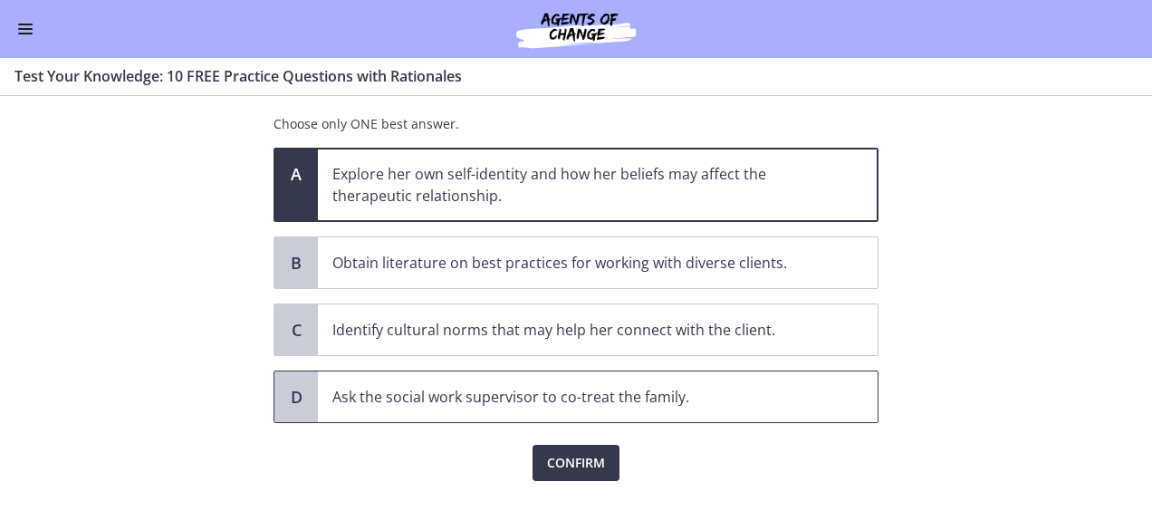
scroll to position [265, 0]
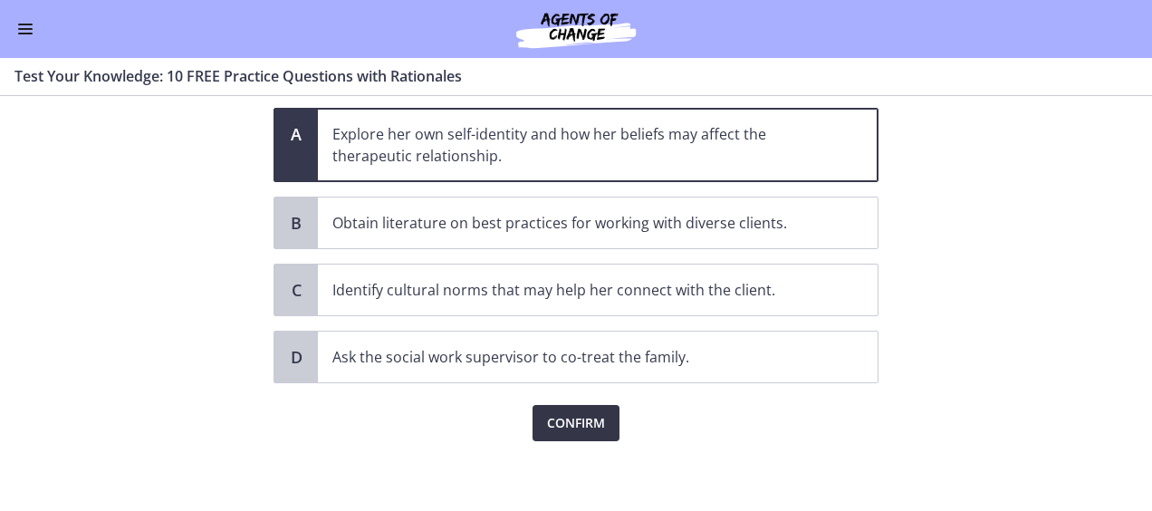
click at [554, 422] on span "Confirm" at bounding box center [576, 423] width 58 height 22
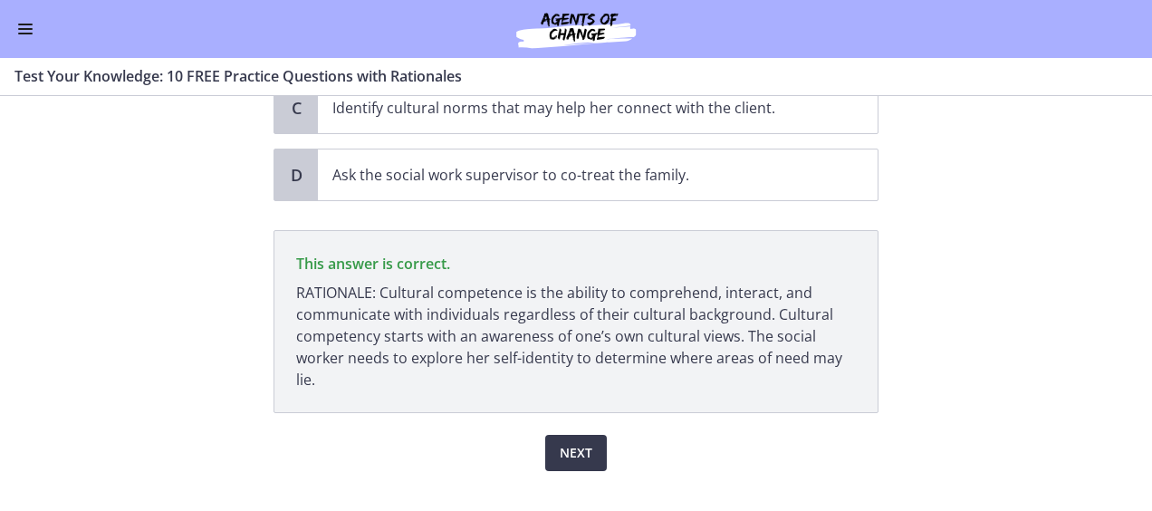
scroll to position [476, 0]
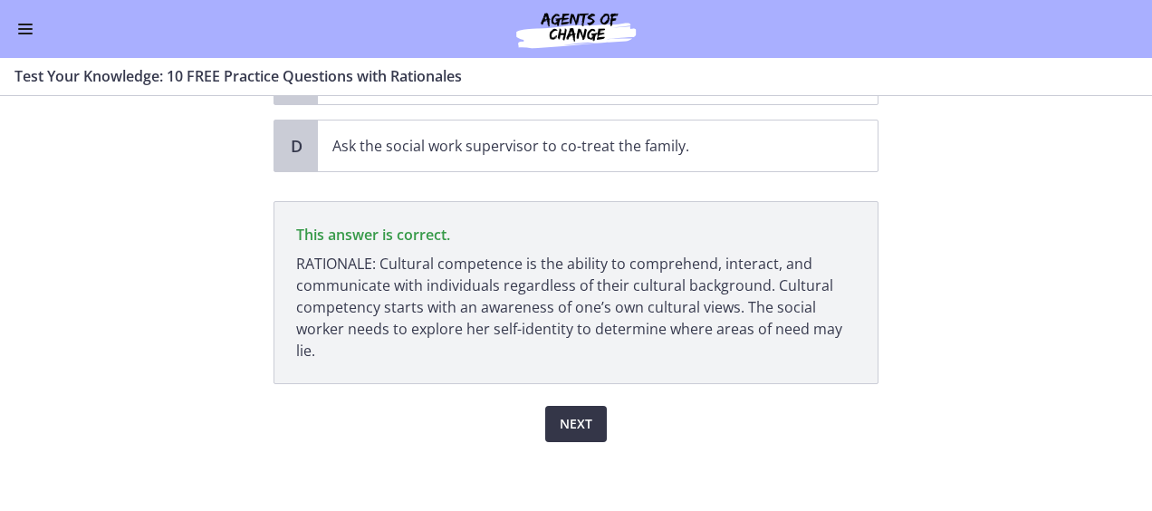
click at [574, 417] on span "Next" at bounding box center [576, 424] width 33 height 22
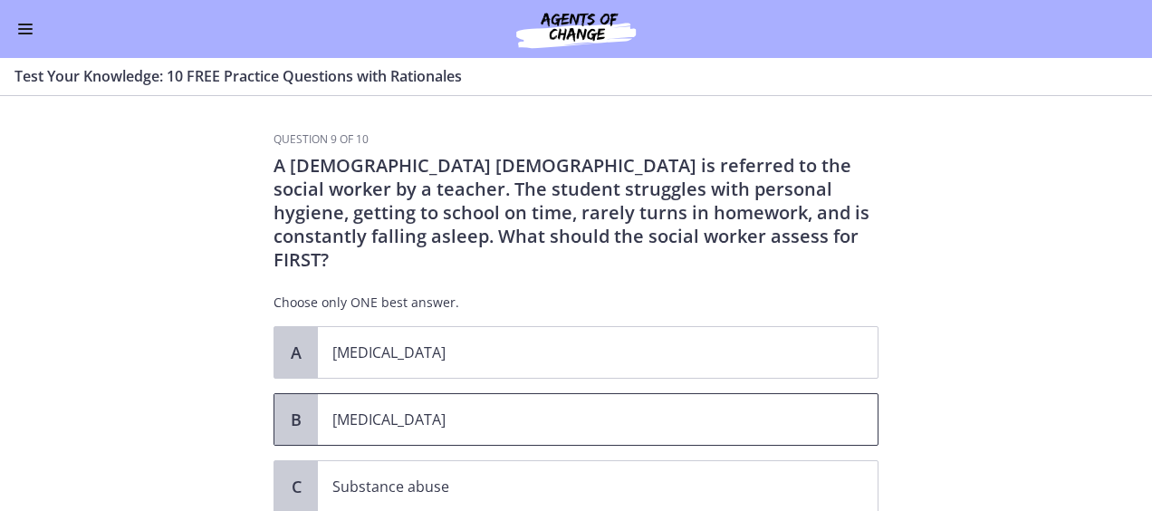
scroll to position [91, 0]
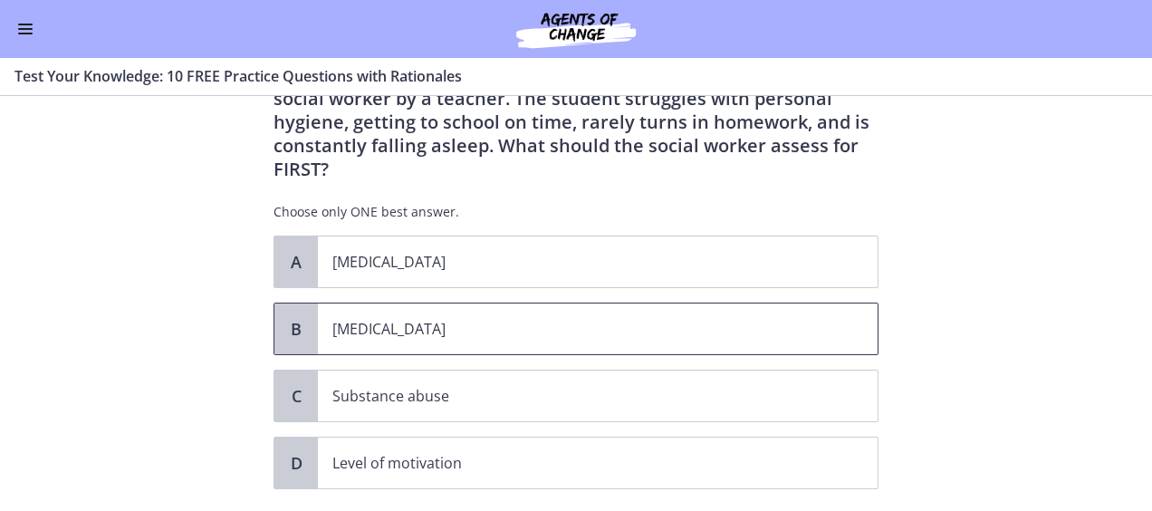
click at [547, 318] on p "Child neglect" at bounding box center [579, 329] width 494 height 22
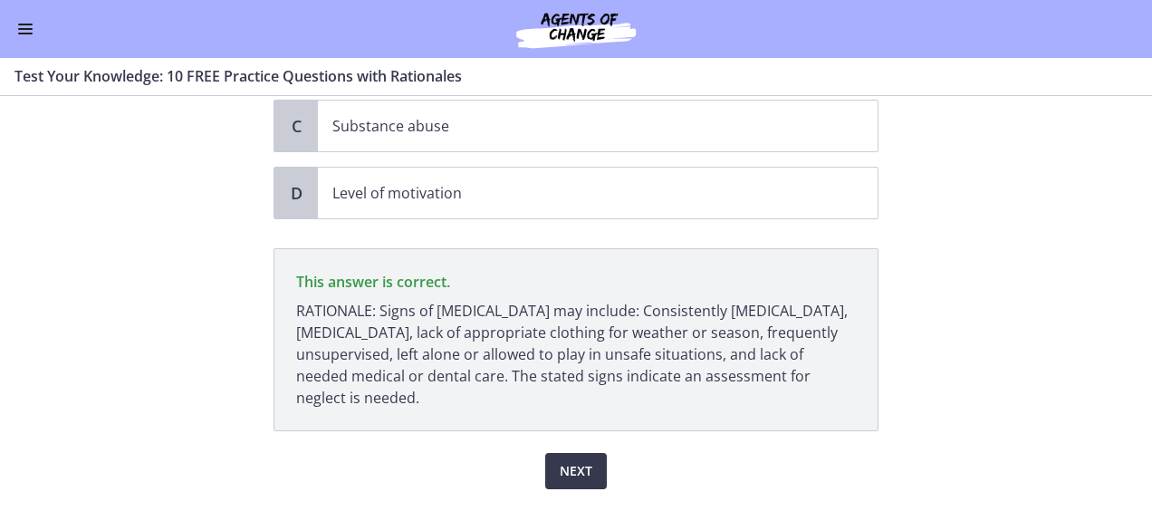
scroll to position [384, 0]
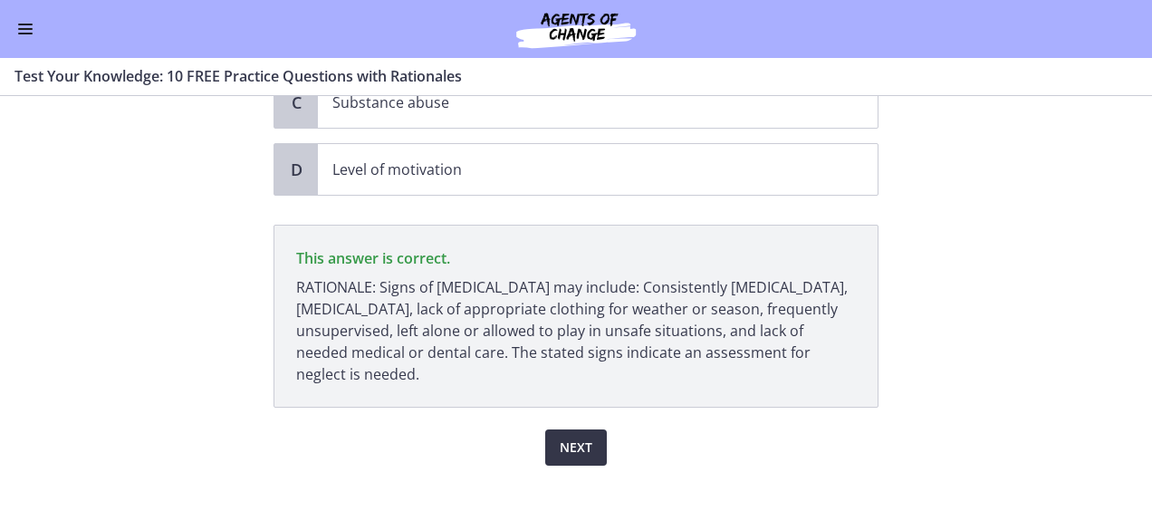
click at [578, 436] on span "Next" at bounding box center [576, 447] width 33 height 22
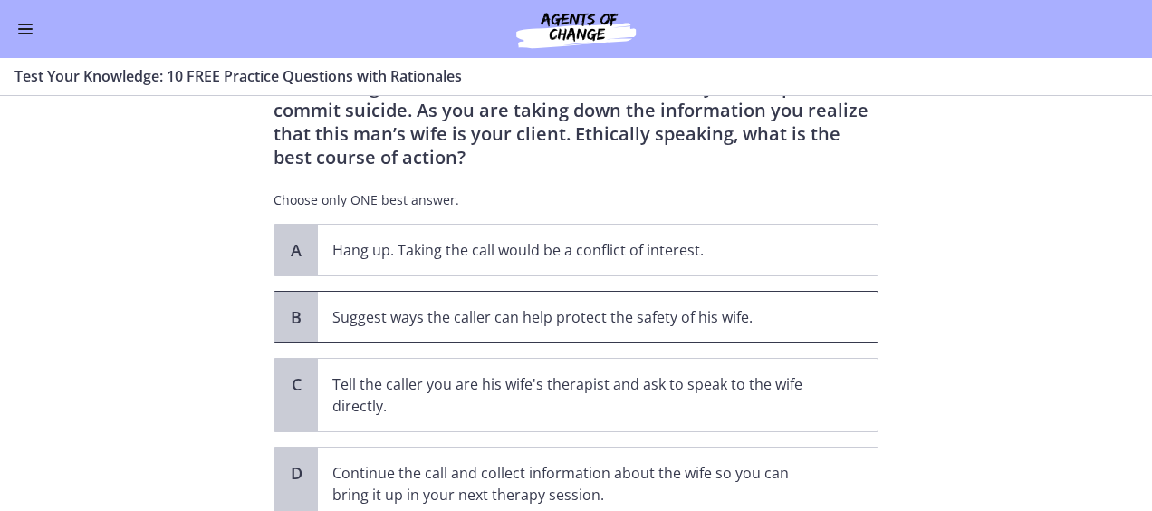
scroll to position [181, 0]
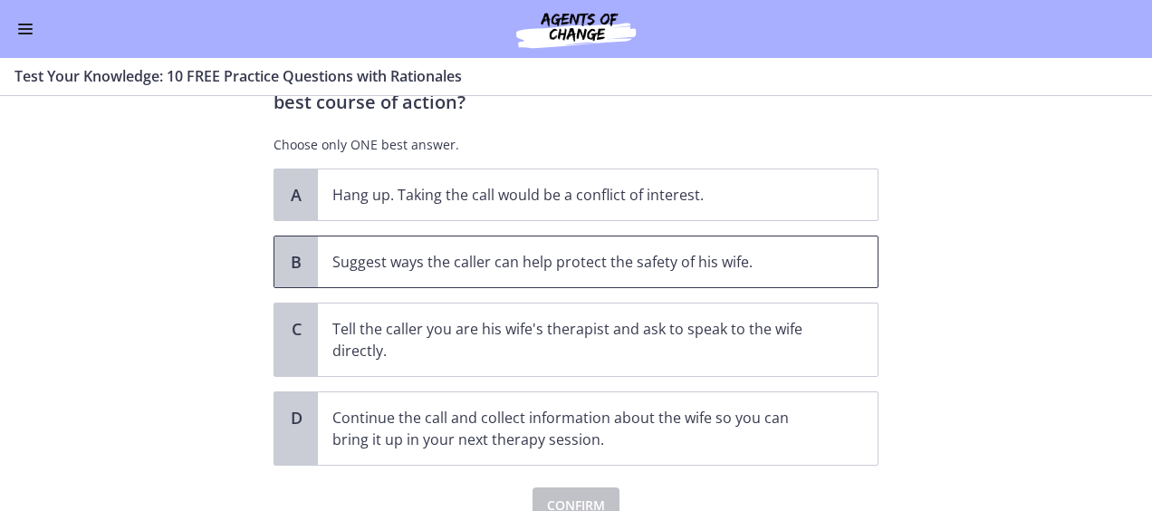
click at [599, 279] on span "Suggest ways the caller can help protect the safety of his wife." at bounding box center [598, 261] width 560 height 51
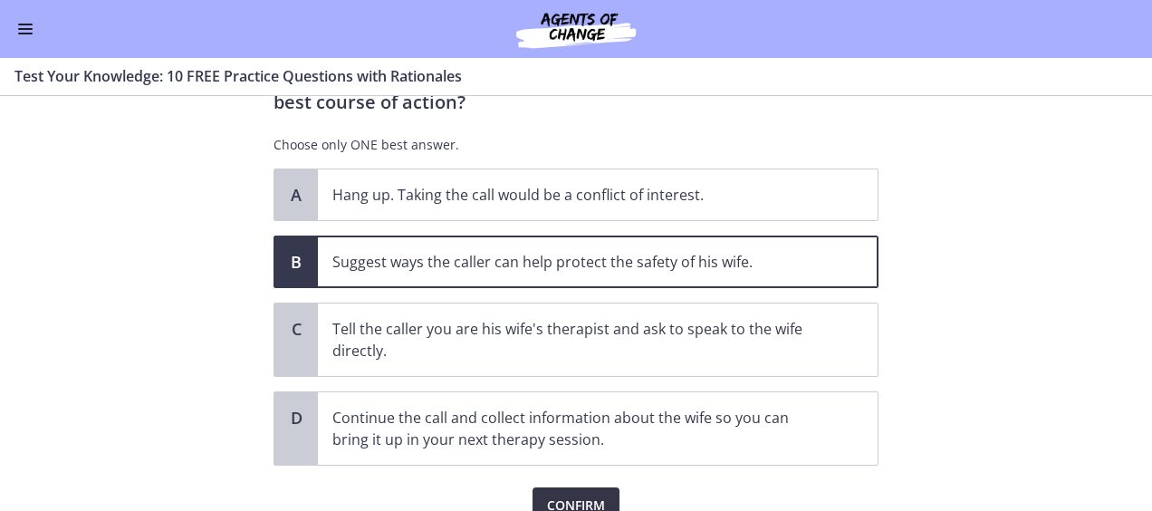
click at [585, 489] on button "Confirm" at bounding box center [575, 505] width 87 height 36
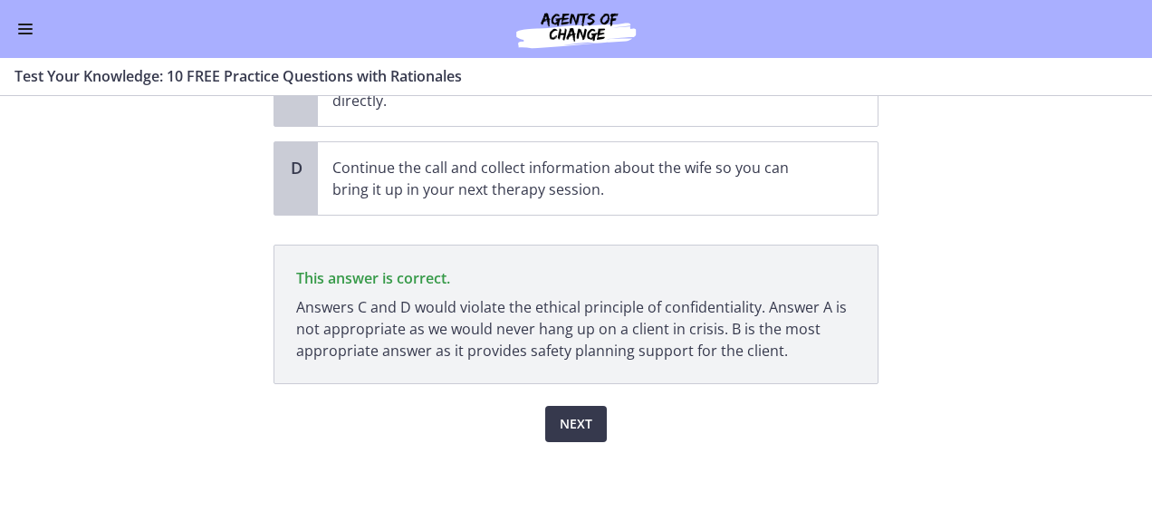
scroll to position [431, 0]
click at [570, 416] on span "Next" at bounding box center [576, 424] width 33 height 22
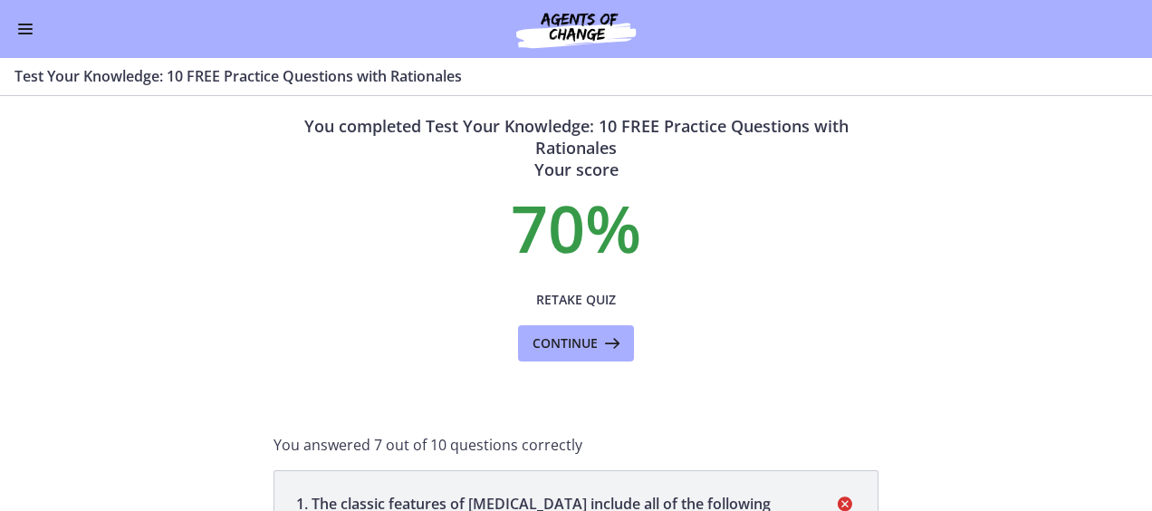
scroll to position [0, 0]
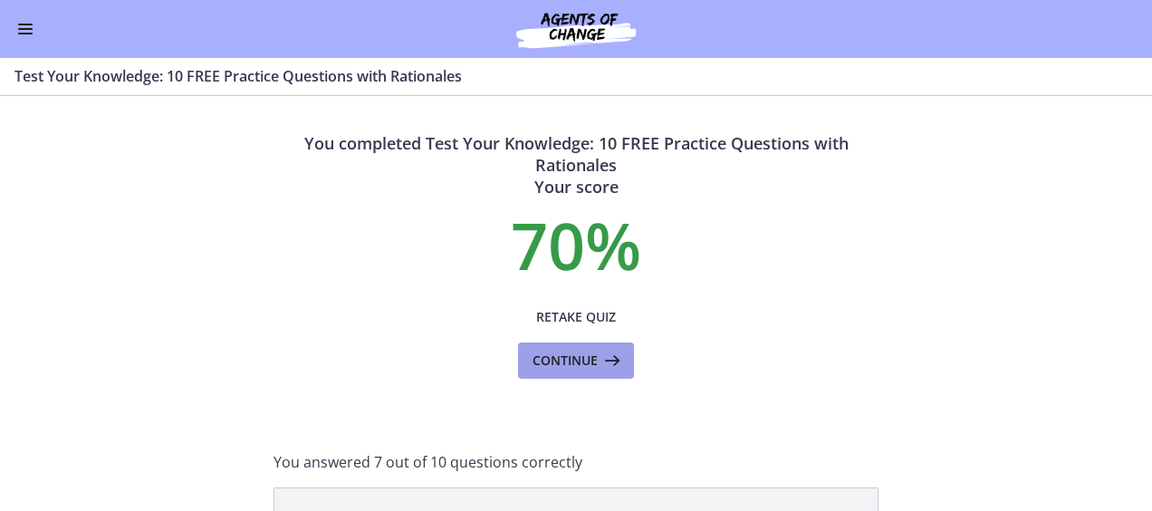
click at [585, 357] on span "Continue" at bounding box center [564, 361] width 65 height 22
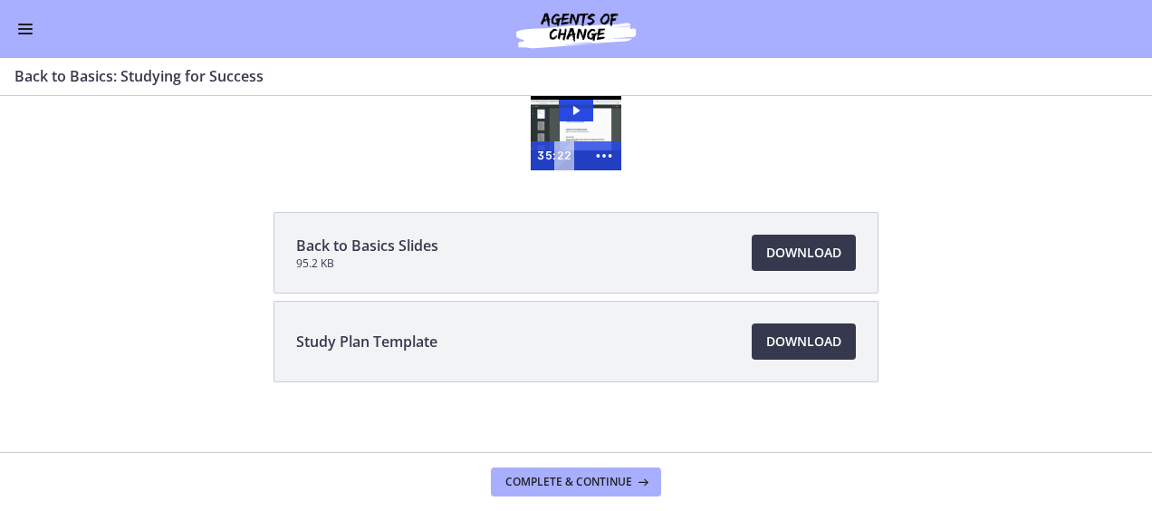
scroll to position [32, 0]
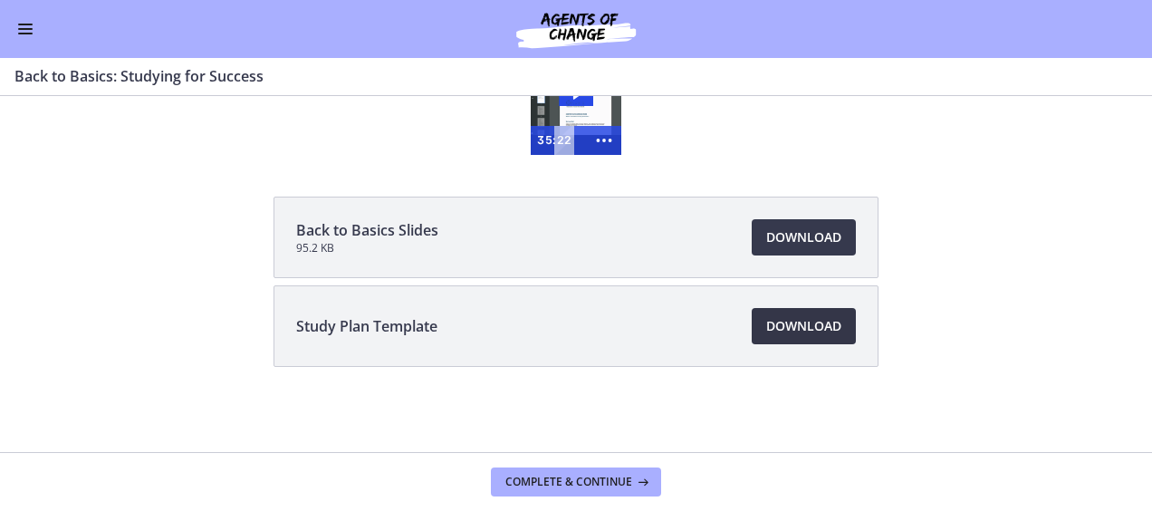
click at [782, 317] on span "Download Opens in a new window" at bounding box center [803, 326] width 75 height 22
